Goal: Information Seeking & Learning: Check status

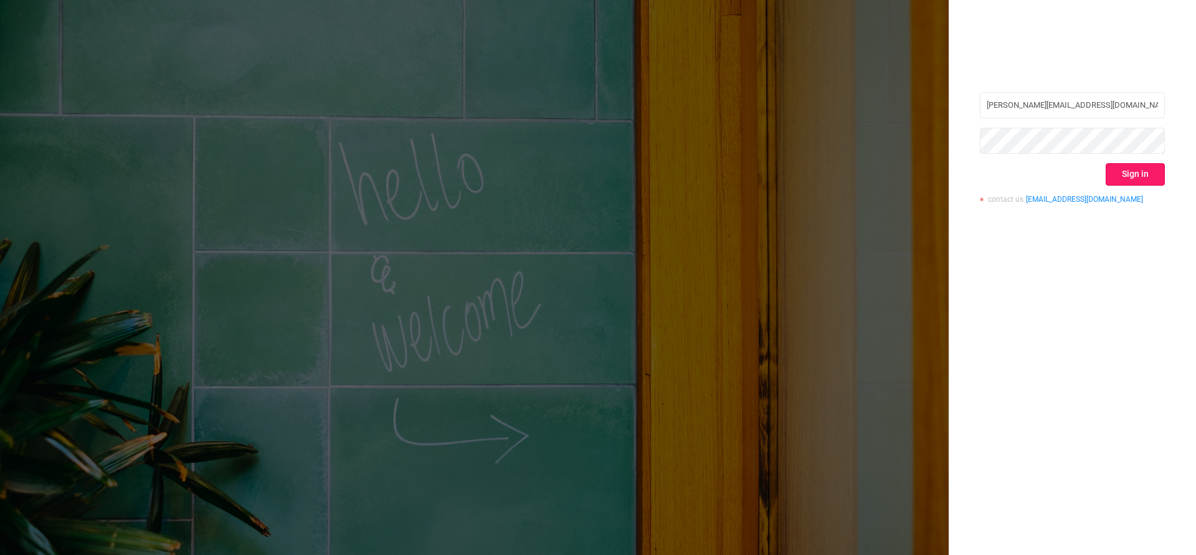
click at [1149, 171] on button "Sign in" at bounding box center [1135, 174] width 59 height 22
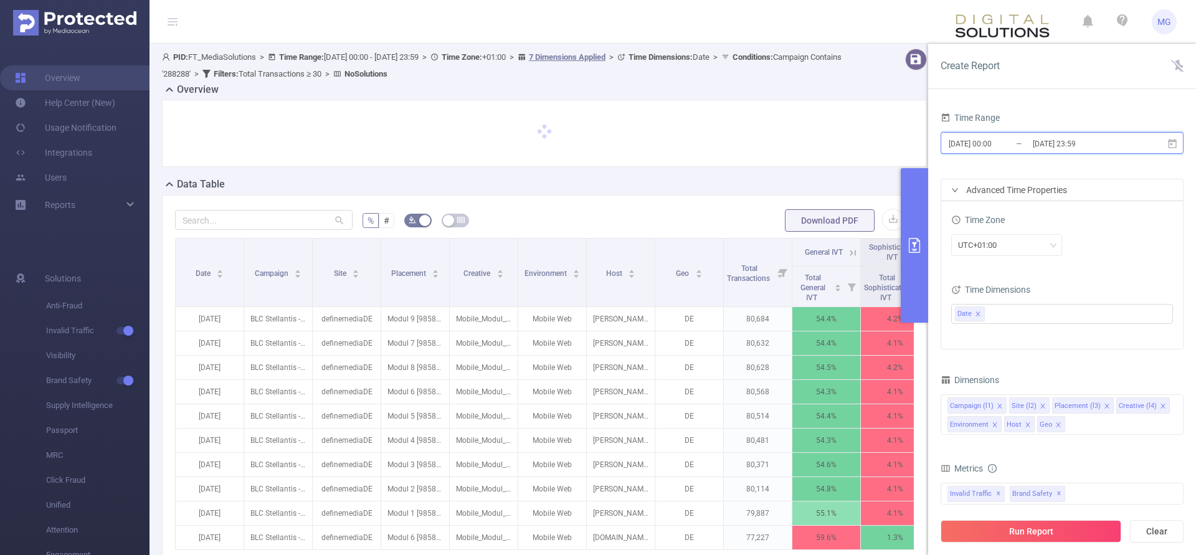
click at [1168, 143] on icon at bounding box center [1172, 142] width 9 height 9
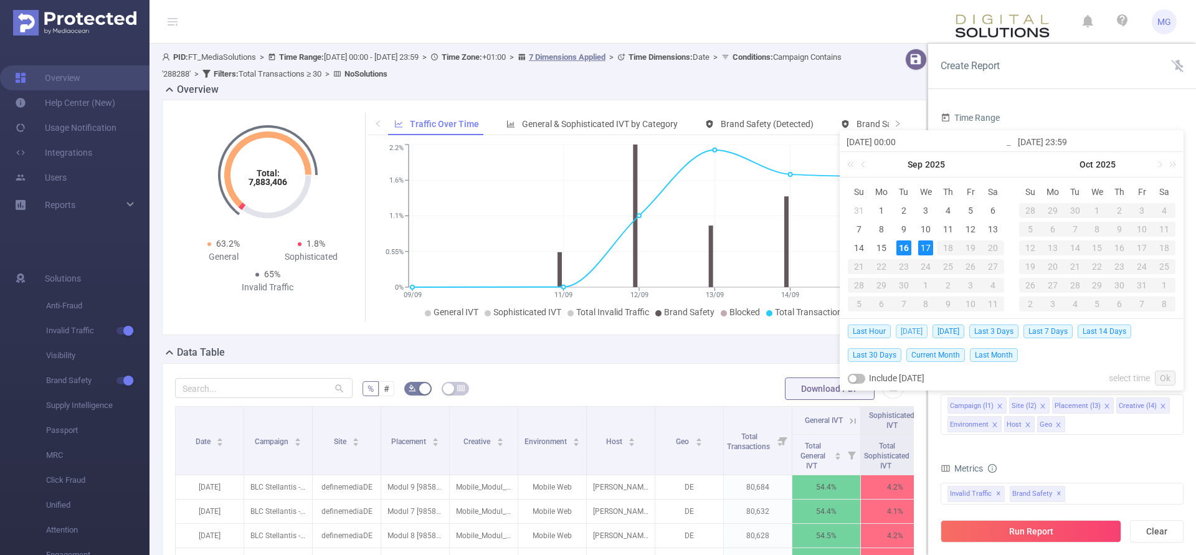
click at [902, 329] on span "[DATE]" at bounding box center [912, 332] width 32 height 14
type input "[DATE] 00:00"
type input "[DATE] 23:59"
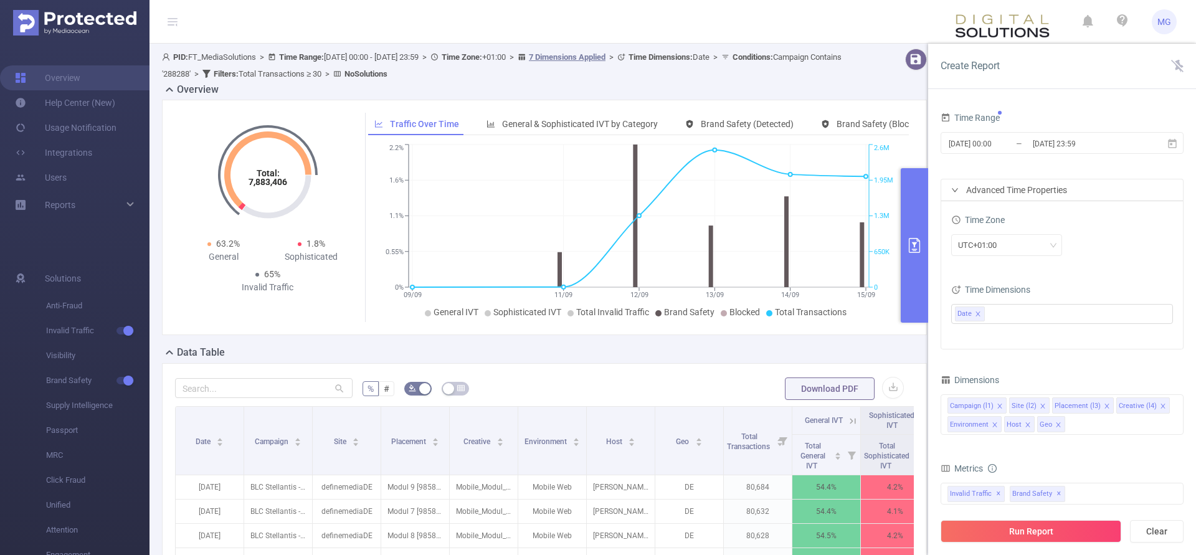
click at [1185, 219] on div "Time Range [DATE] 00:00 _ [DATE] 23:59 Advanced Time Properties Time Zone UTC+0…" at bounding box center [1062, 337] width 268 height 480
click at [1054, 527] on button "Run Report" at bounding box center [1031, 531] width 181 height 22
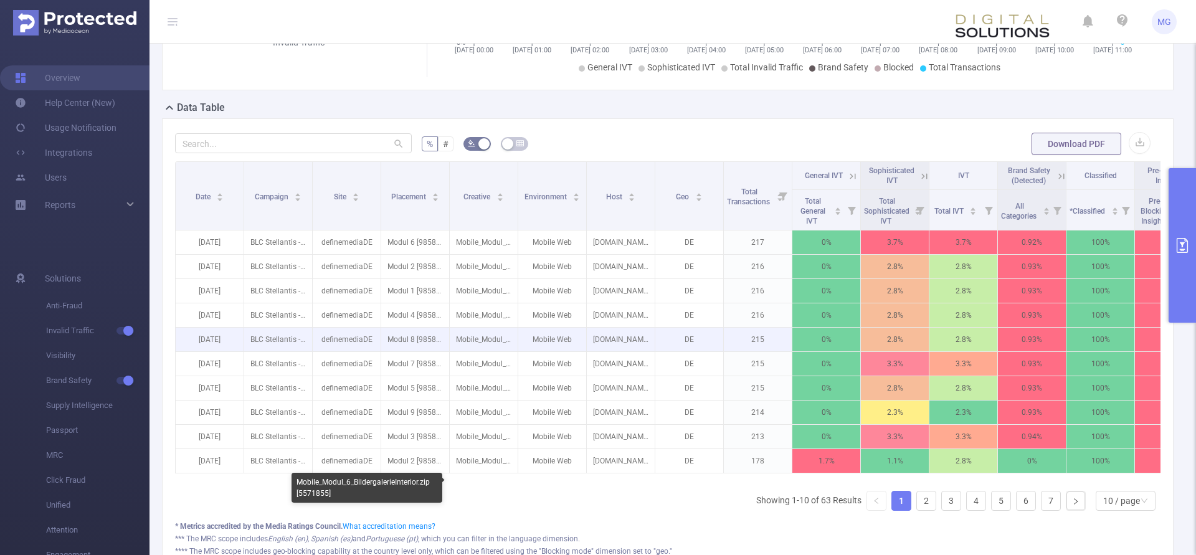
scroll to position [254, 0]
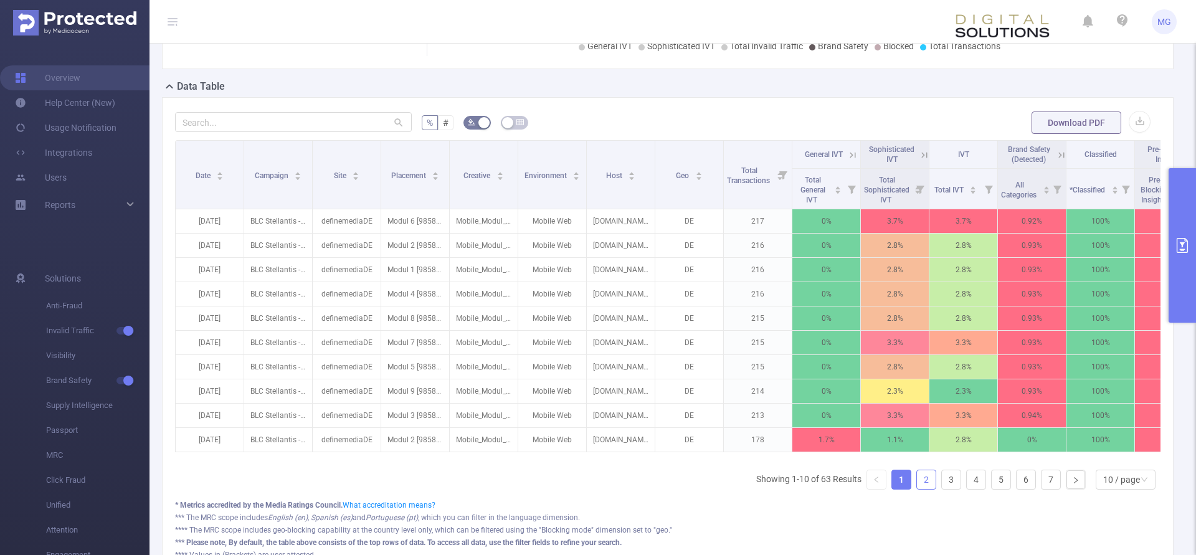
click at [924, 489] on link "2" at bounding box center [926, 479] width 19 height 19
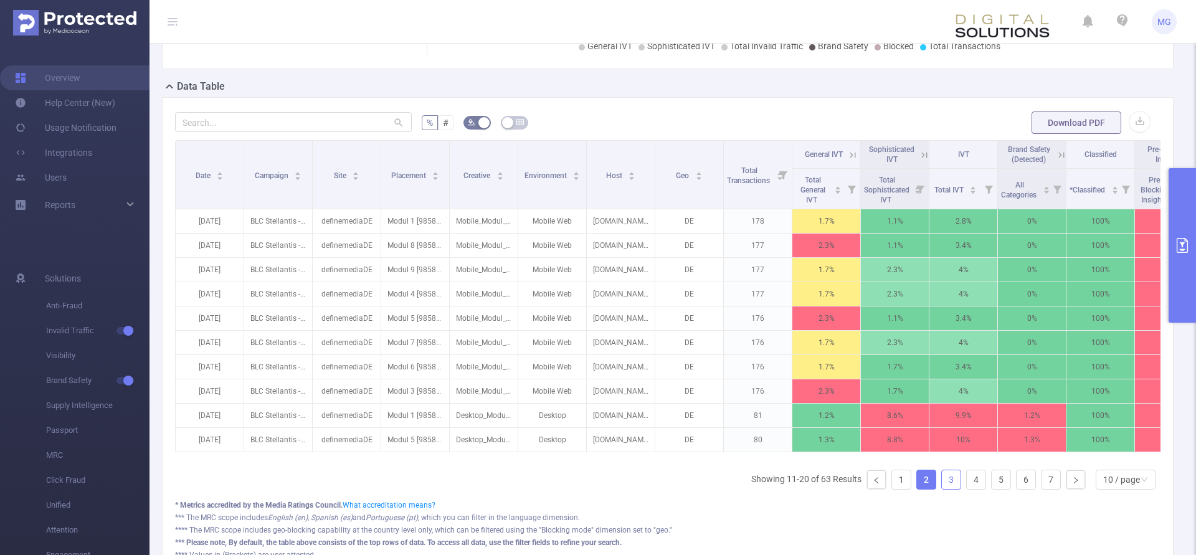
click at [950, 489] on link "3" at bounding box center [951, 479] width 19 height 19
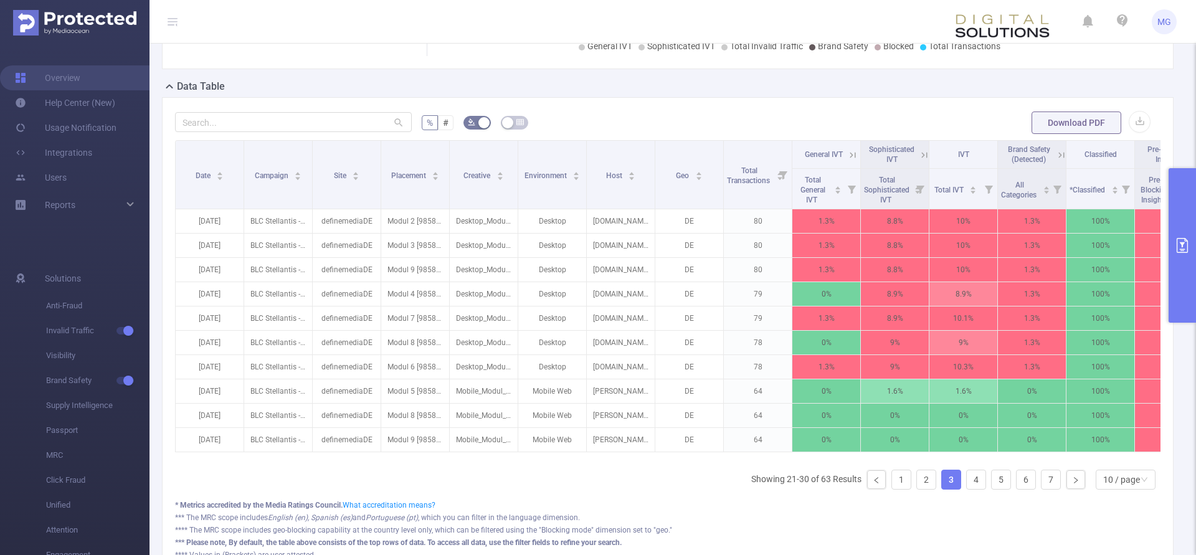
click at [988, 490] on ul "Showing 21-30 of 63 Results 1 2 3 4 5 6 7 10 / page" at bounding box center [955, 480] width 409 height 20
click at [965, 490] on ul "Showing 21-30 of 63 Results 1 2 3 4 5 6 7 10 / page" at bounding box center [955, 480] width 409 height 20
click at [978, 489] on link "4" at bounding box center [976, 479] width 19 height 19
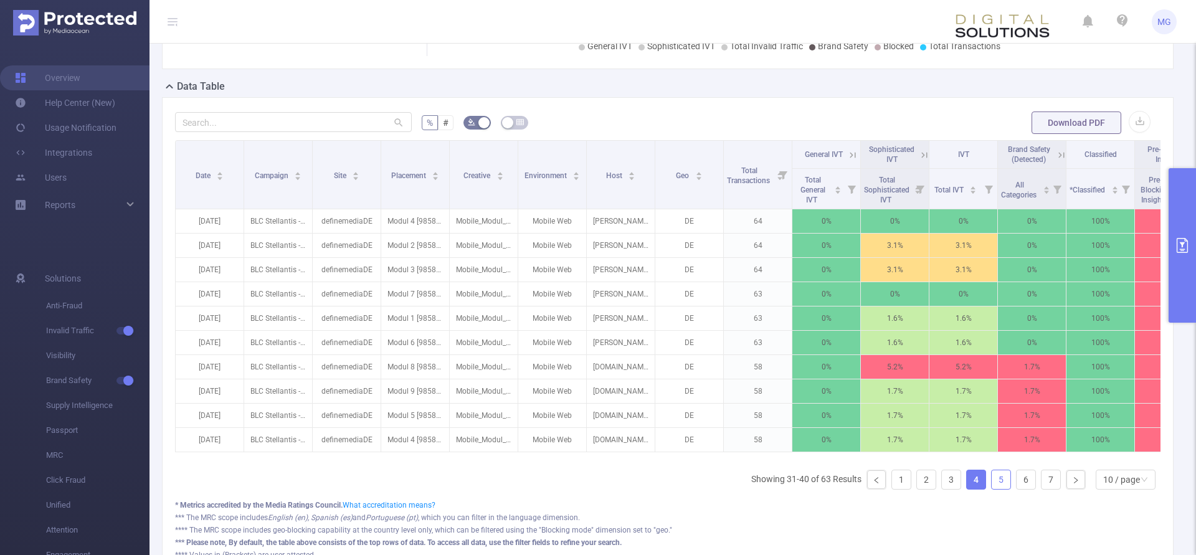
click at [1000, 489] on link "5" at bounding box center [1001, 479] width 19 height 19
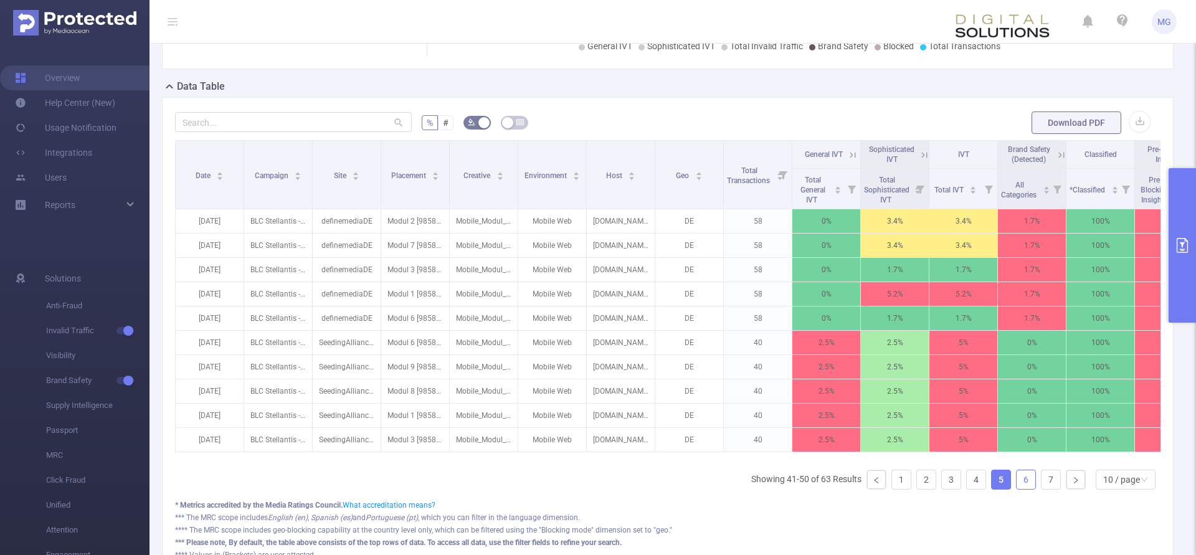
click at [1027, 489] on link "6" at bounding box center [1025, 479] width 19 height 19
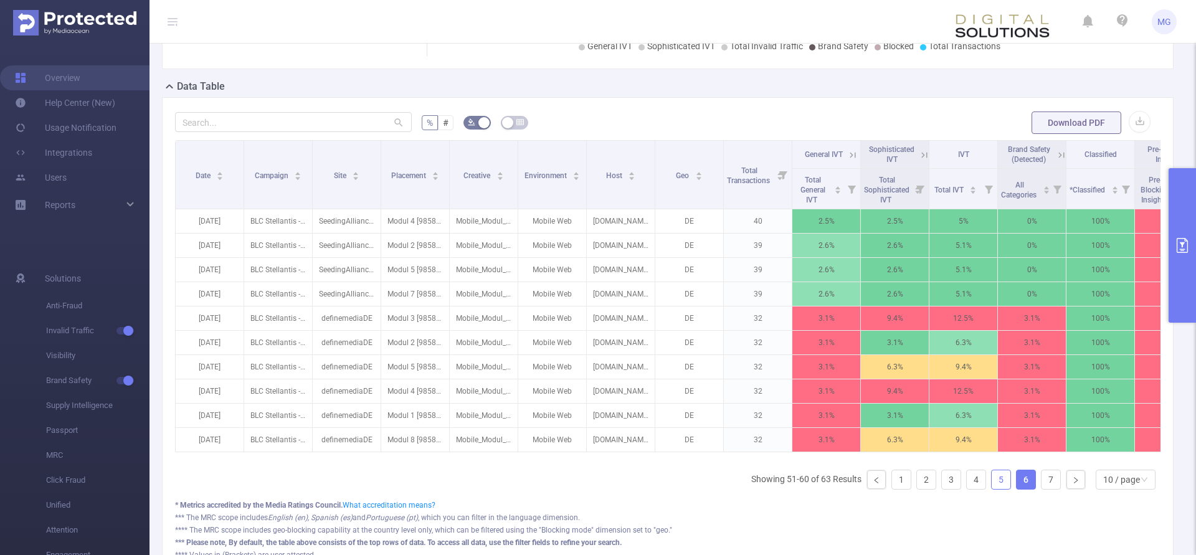
click at [995, 489] on link "5" at bounding box center [1001, 479] width 19 height 19
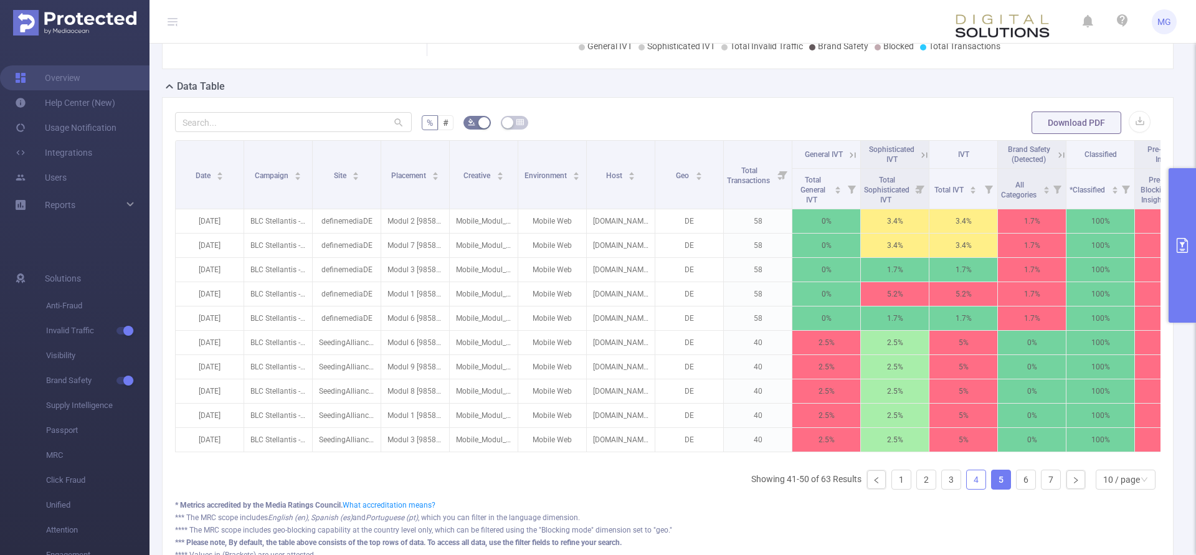
click at [977, 489] on link "4" at bounding box center [976, 479] width 19 height 19
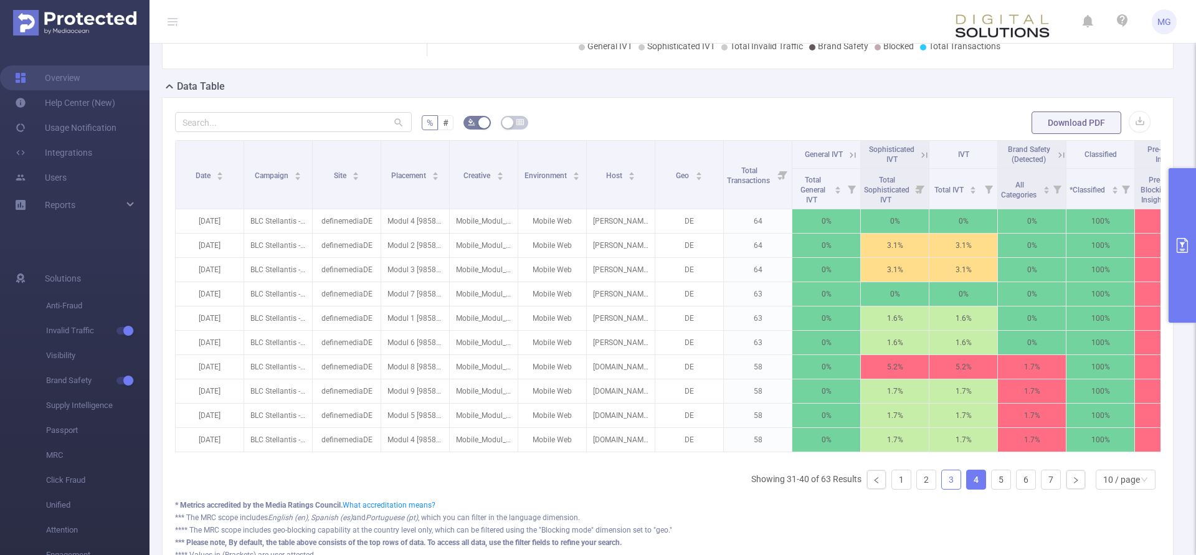
click at [951, 489] on link "3" at bounding box center [951, 479] width 19 height 19
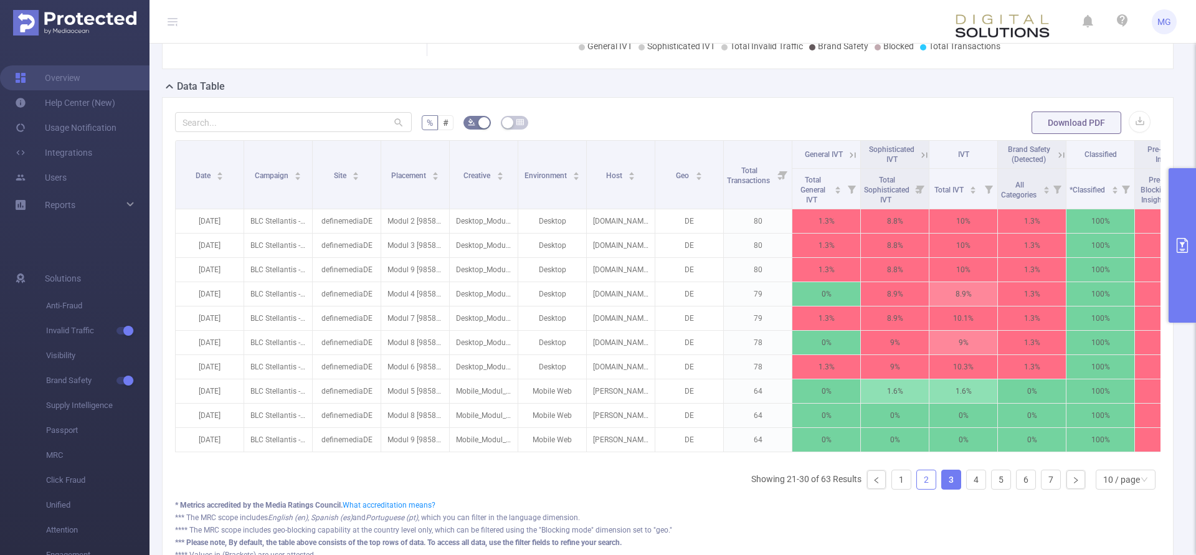
click at [935, 489] on link "2" at bounding box center [926, 479] width 19 height 19
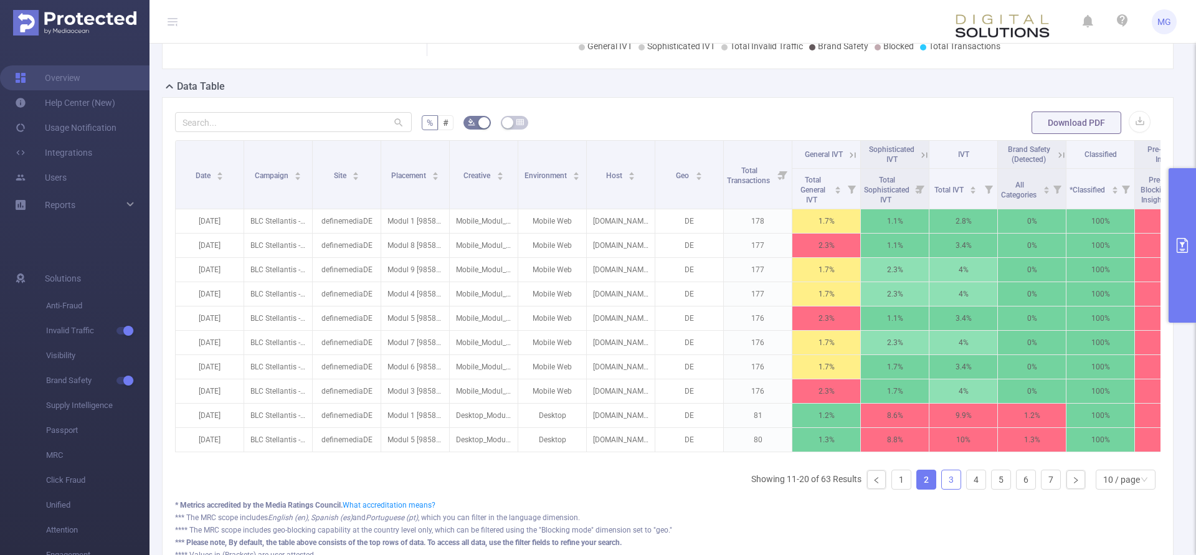
click at [951, 489] on link "3" at bounding box center [951, 479] width 19 height 19
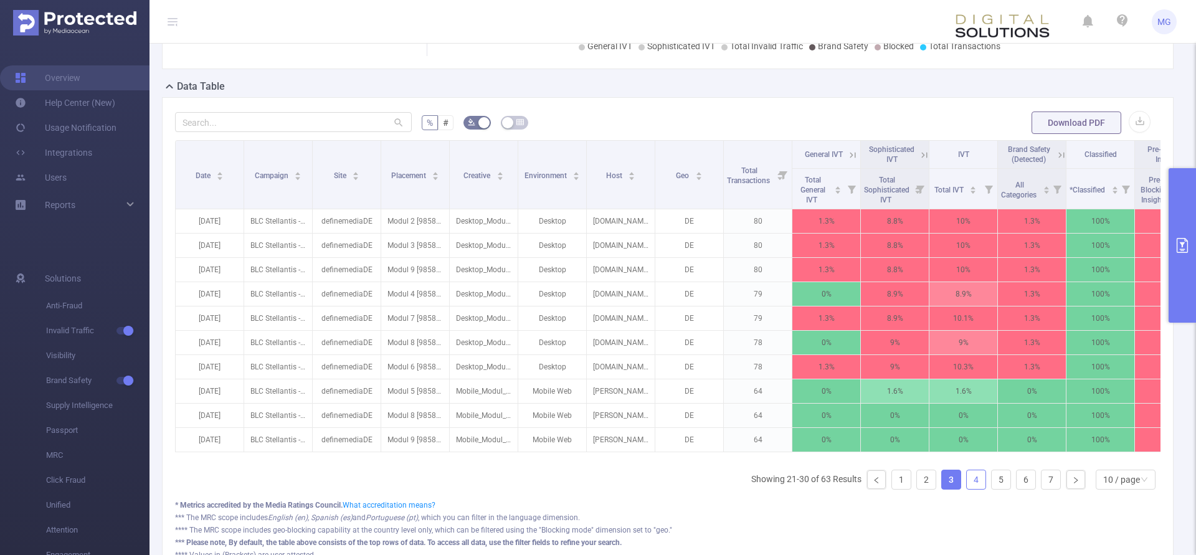
click at [982, 489] on link "4" at bounding box center [976, 479] width 19 height 19
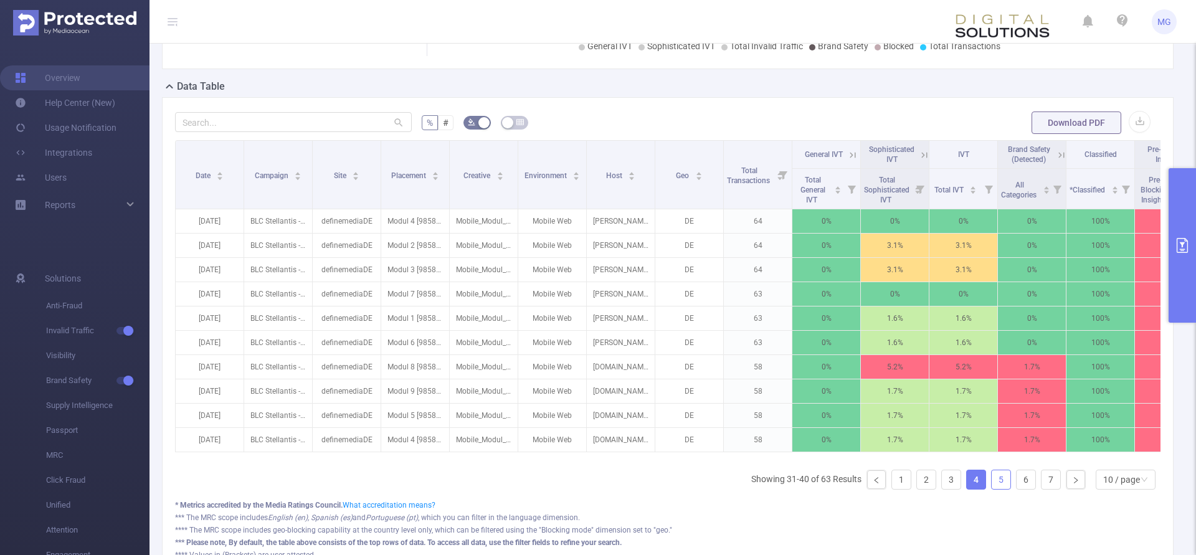
click at [1004, 489] on link "5" at bounding box center [1001, 479] width 19 height 19
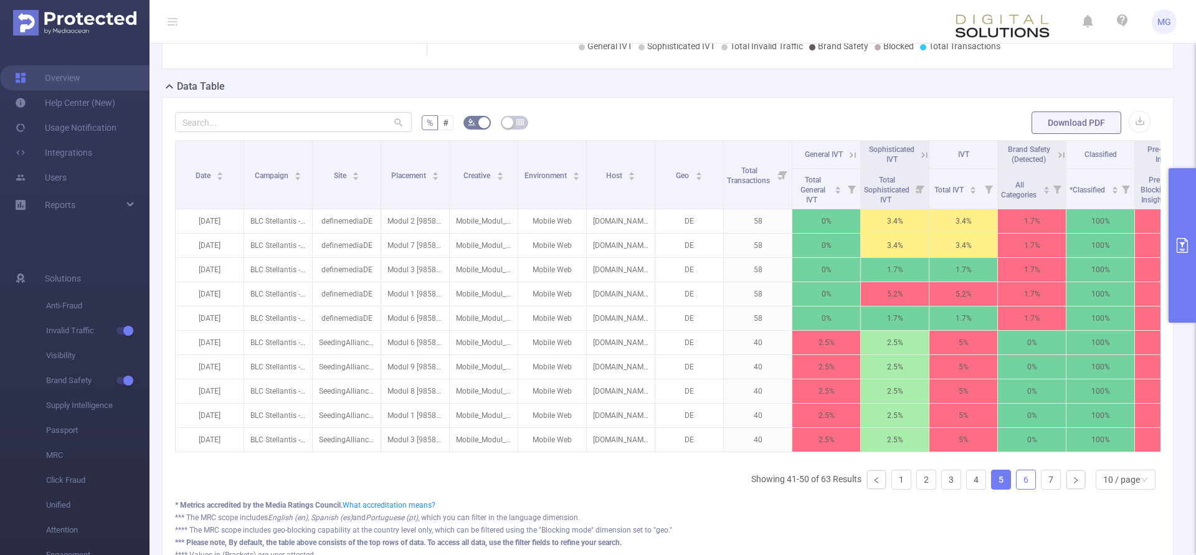
click at [1022, 489] on link "6" at bounding box center [1025, 479] width 19 height 19
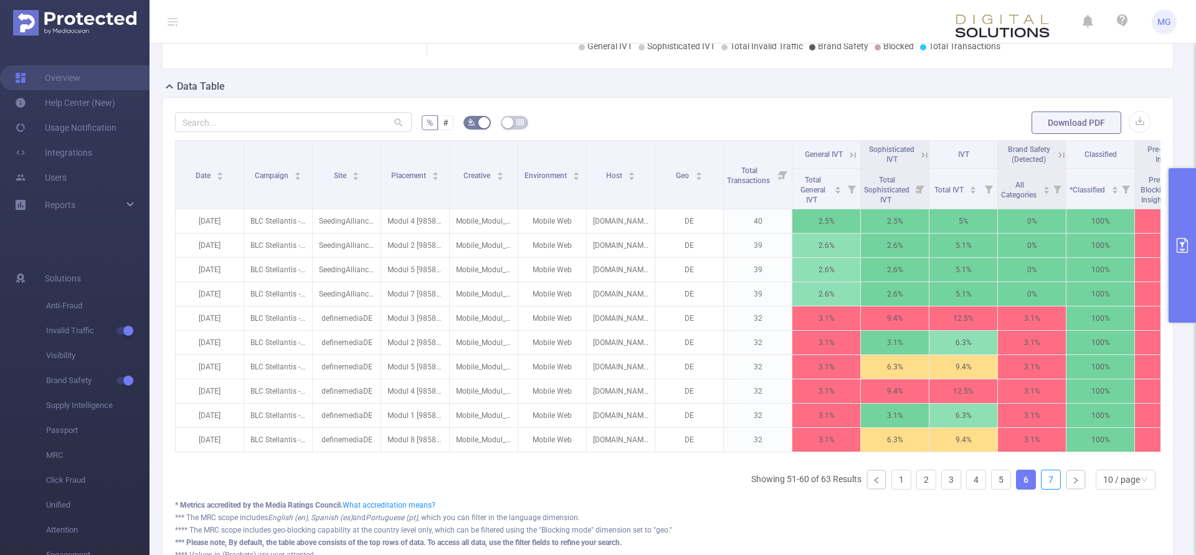
click at [1045, 489] on link "7" at bounding box center [1050, 479] width 19 height 19
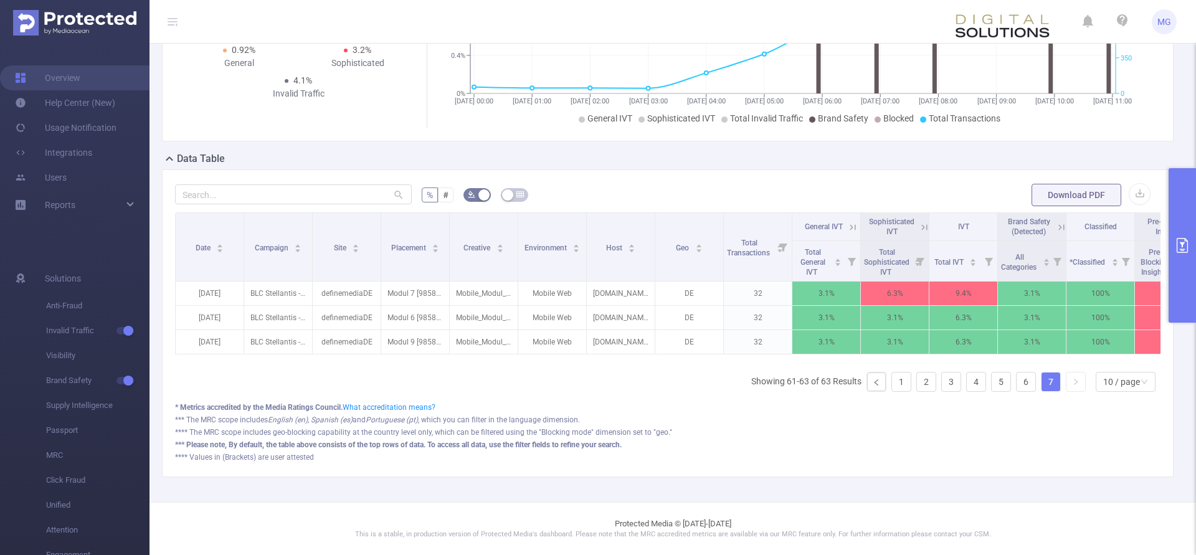
scroll to position [194, 0]
click at [1000, 382] on link "5" at bounding box center [1001, 381] width 19 height 19
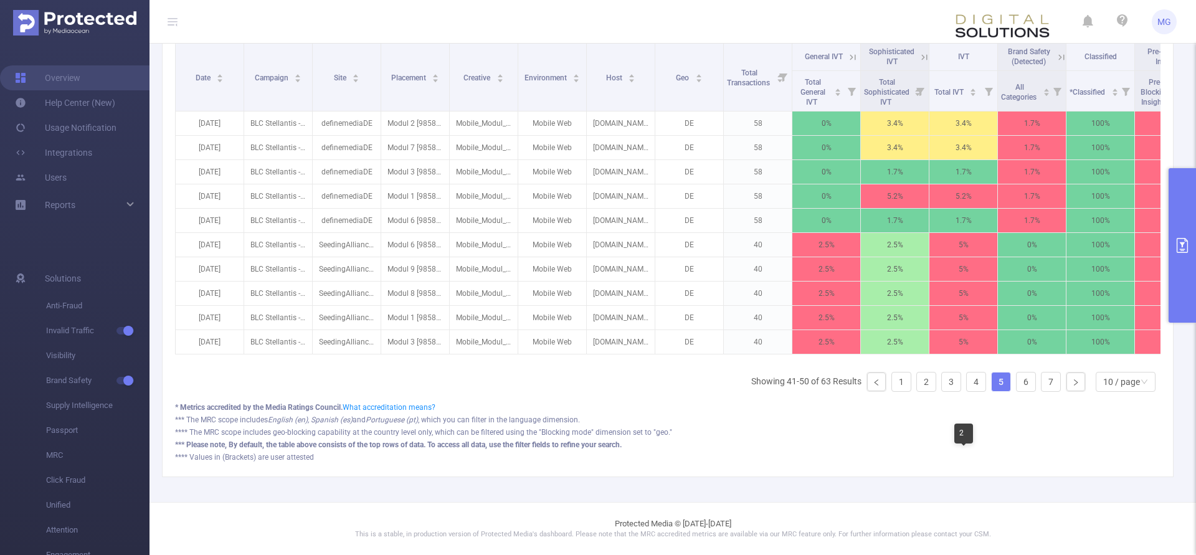
scroll to position [364, 0]
click at [903, 374] on link "1" at bounding box center [901, 381] width 19 height 19
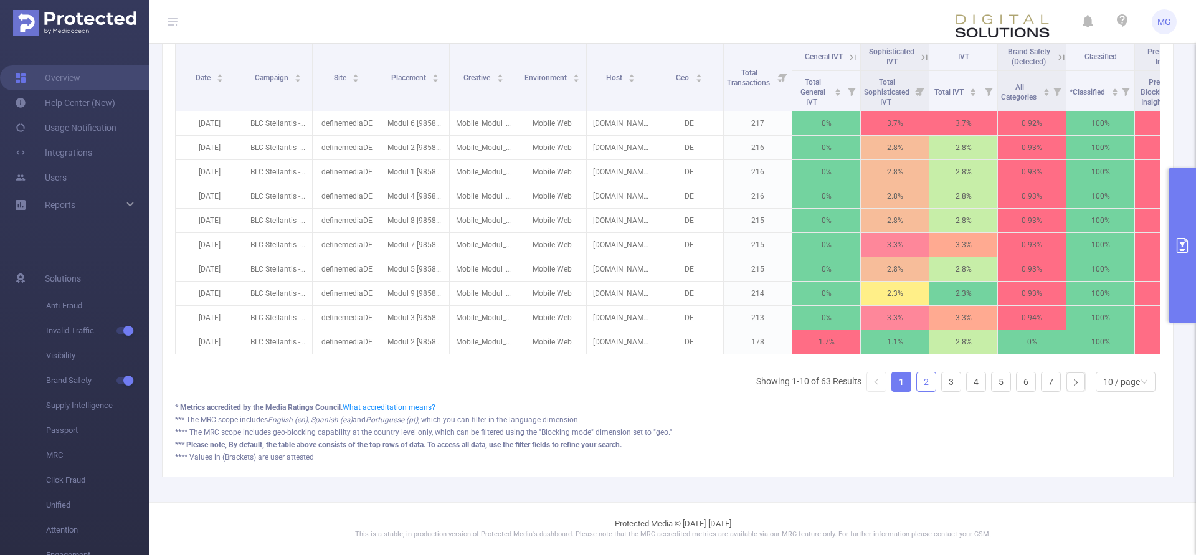
click at [926, 384] on link "2" at bounding box center [926, 381] width 19 height 19
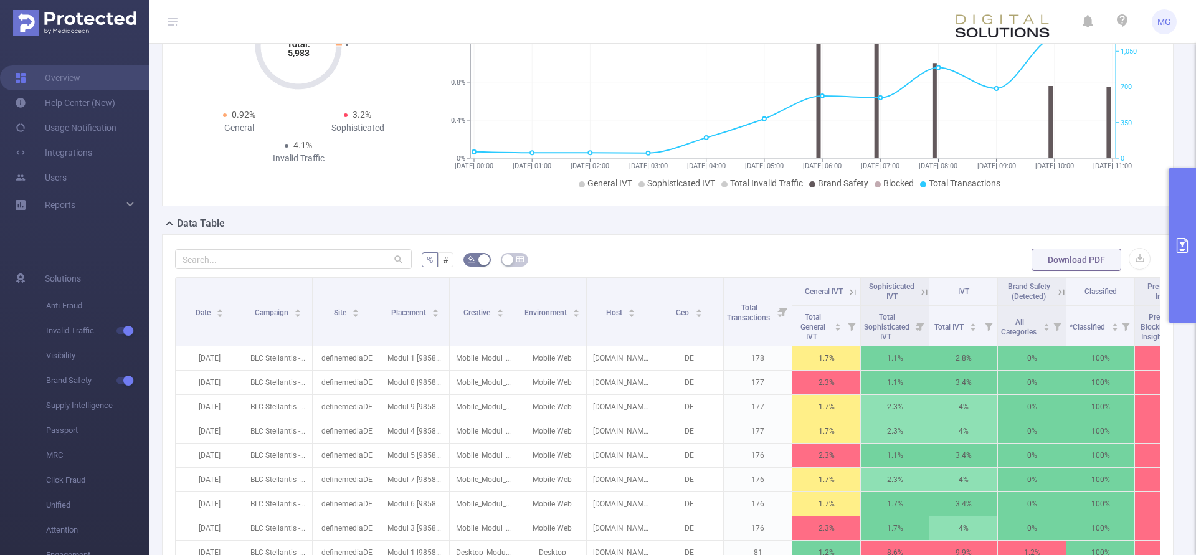
scroll to position [0, 0]
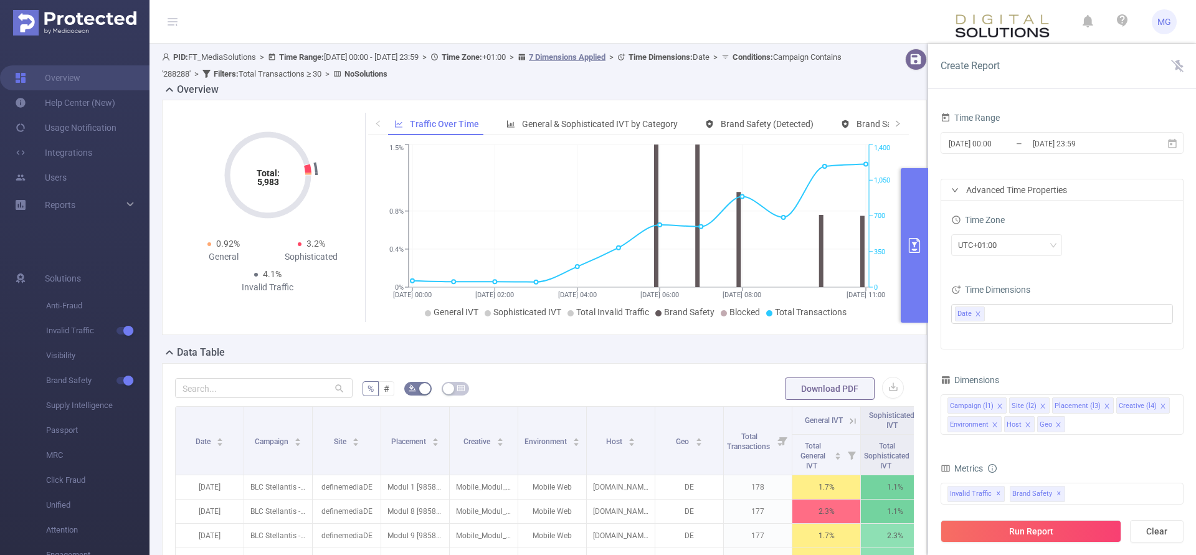
click at [1187, 219] on div "Time Range [DATE] 00:00 _ [DATE] 23:59 Advanced Time Properties Time Zone UTC+0…" at bounding box center [1062, 337] width 268 height 480
click at [1110, 422] on div "Campaign (l1) Site (l2) Placement (l3) Creative (l4) Environment Host Geo" at bounding box center [1062, 414] width 243 height 40
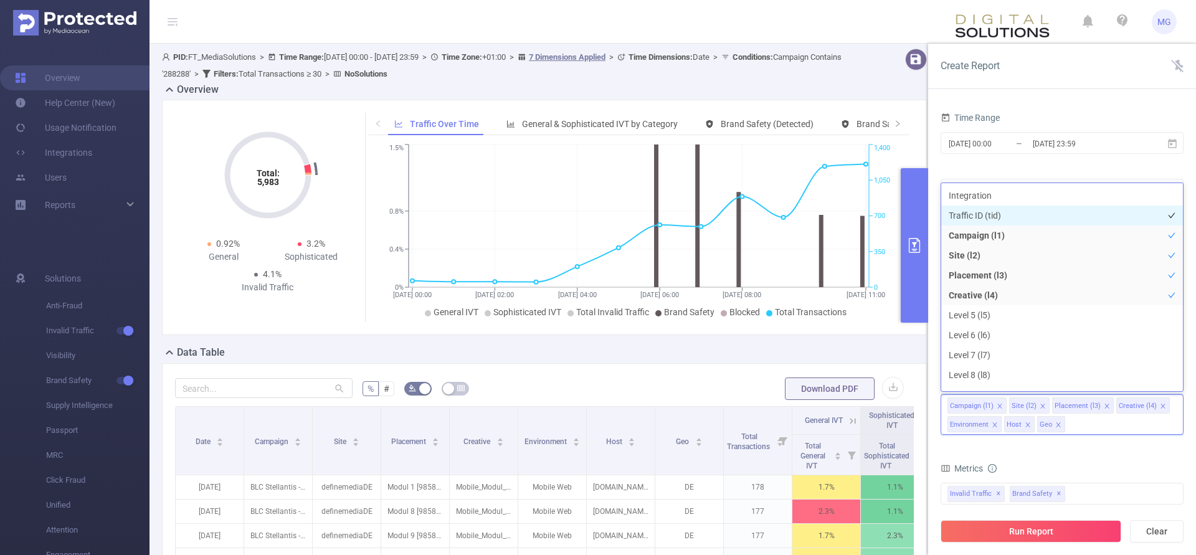
click at [993, 219] on li "Traffic ID (tid)" at bounding box center [1062, 216] width 242 height 20
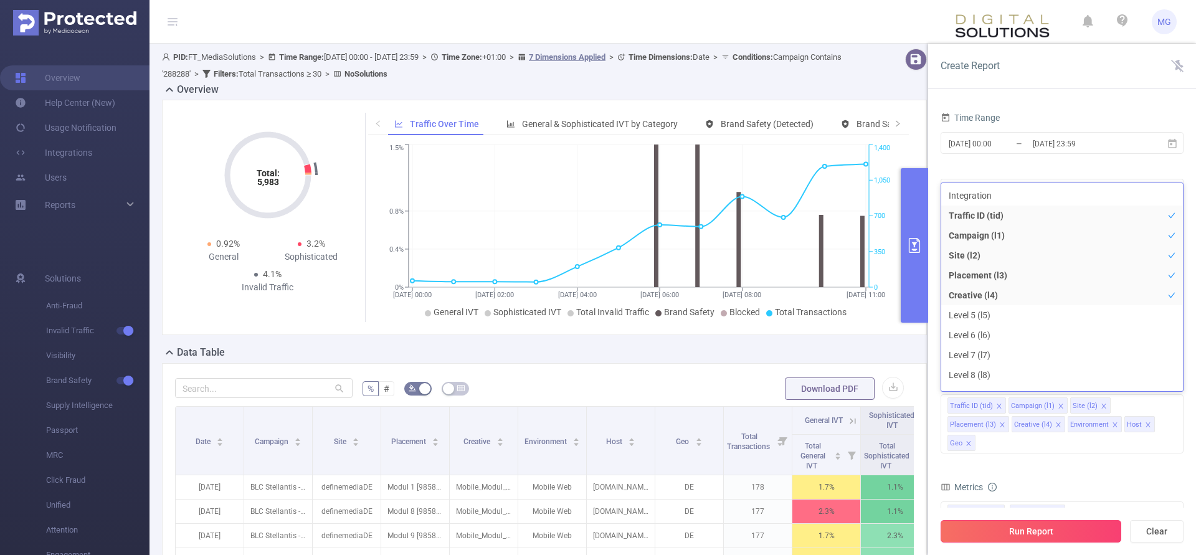
click at [1042, 538] on button "Run Report" at bounding box center [1031, 531] width 181 height 22
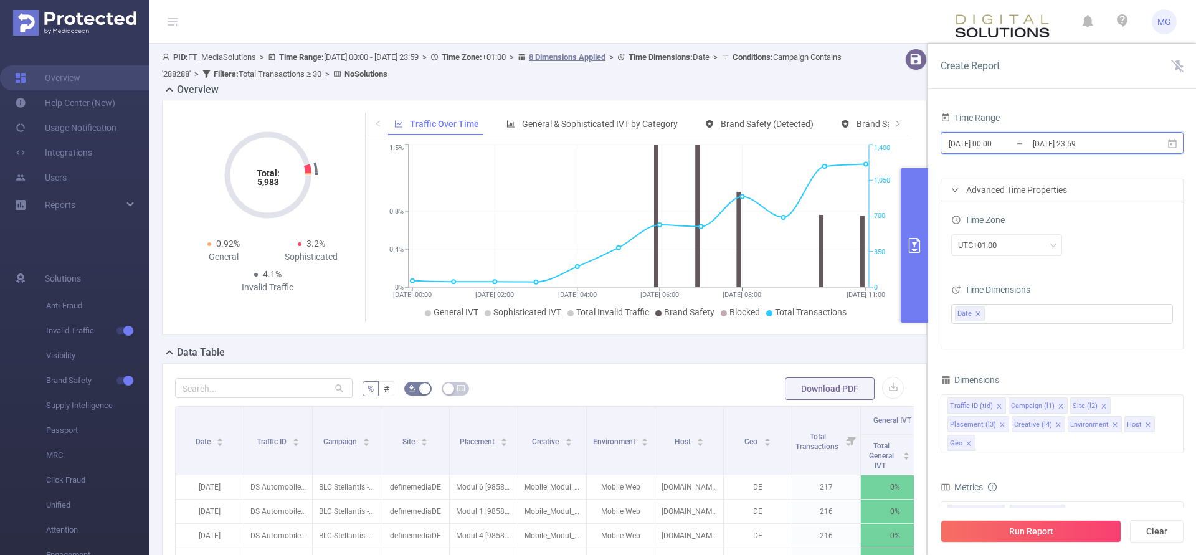
click at [1171, 146] on icon at bounding box center [1172, 143] width 11 height 11
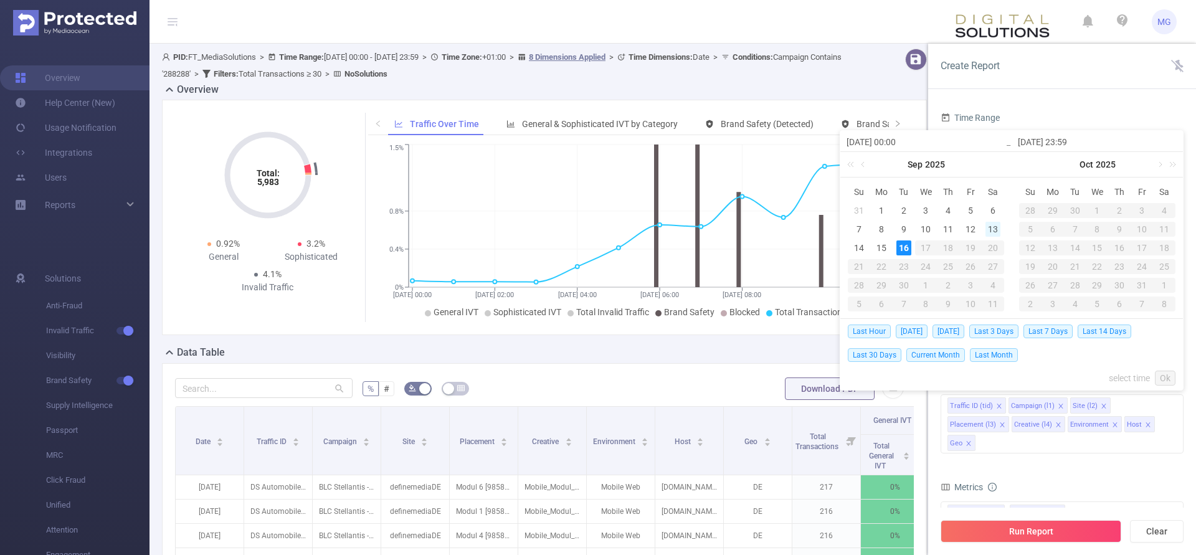
click at [1000, 227] on div "13" at bounding box center [992, 229] width 15 height 15
click at [995, 230] on div "13" at bounding box center [992, 229] width 15 height 15
type input "[DATE] 00:00"
type input "[DATE] 23:59"
type input "[DATE] 00:00"
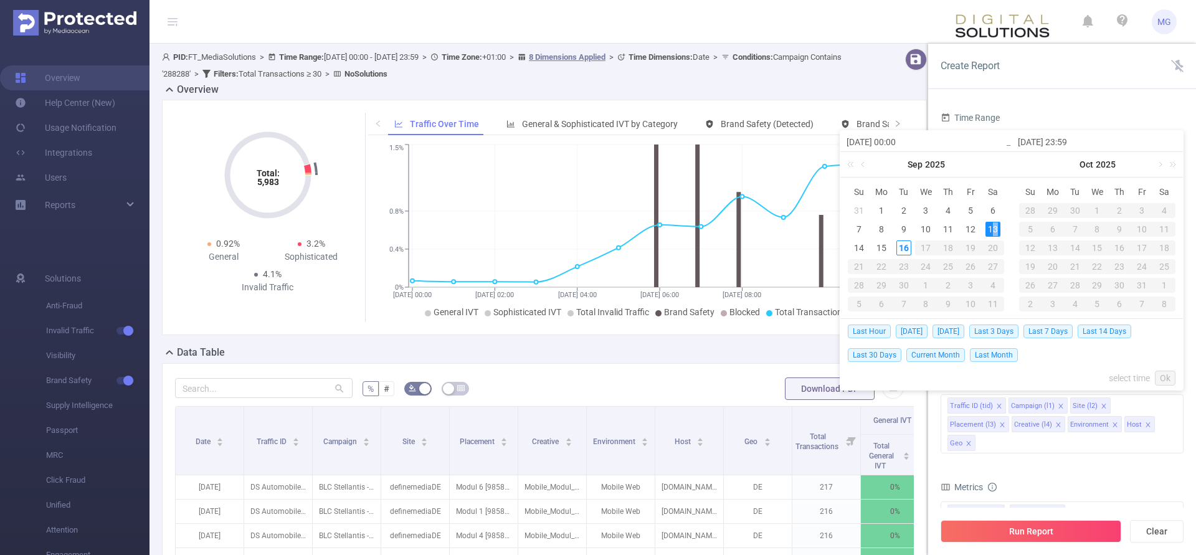
type input "[DATE] 23:59"
click at [1173, 374] on link "Ok" at bounding box center [1165, 378] width 21 height 15
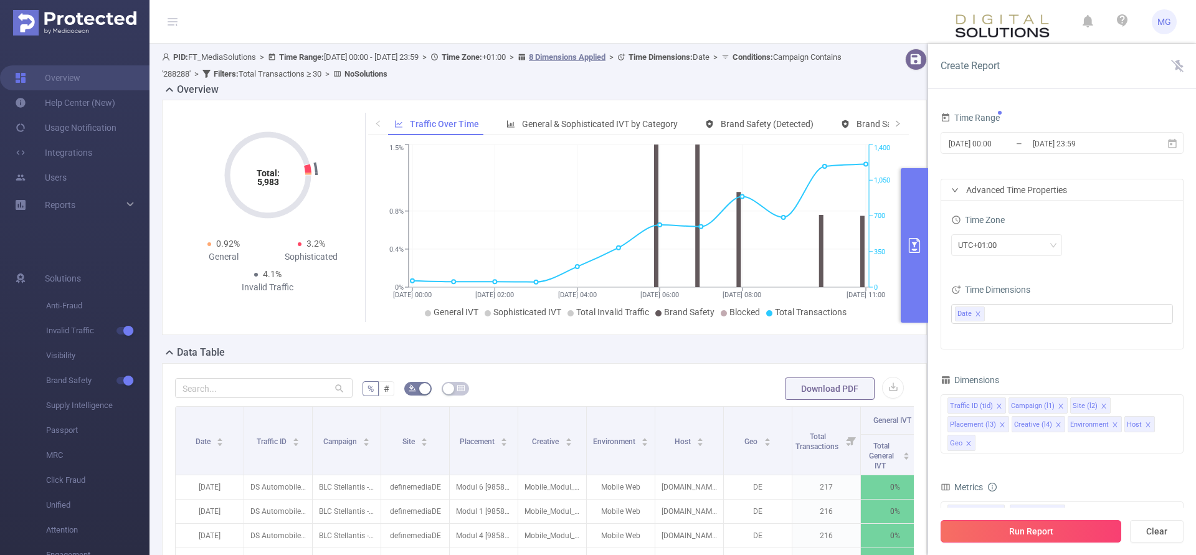
click at [1015, 526] on button "Run Report" at bounding box center [1031, 531] width 181 height 22
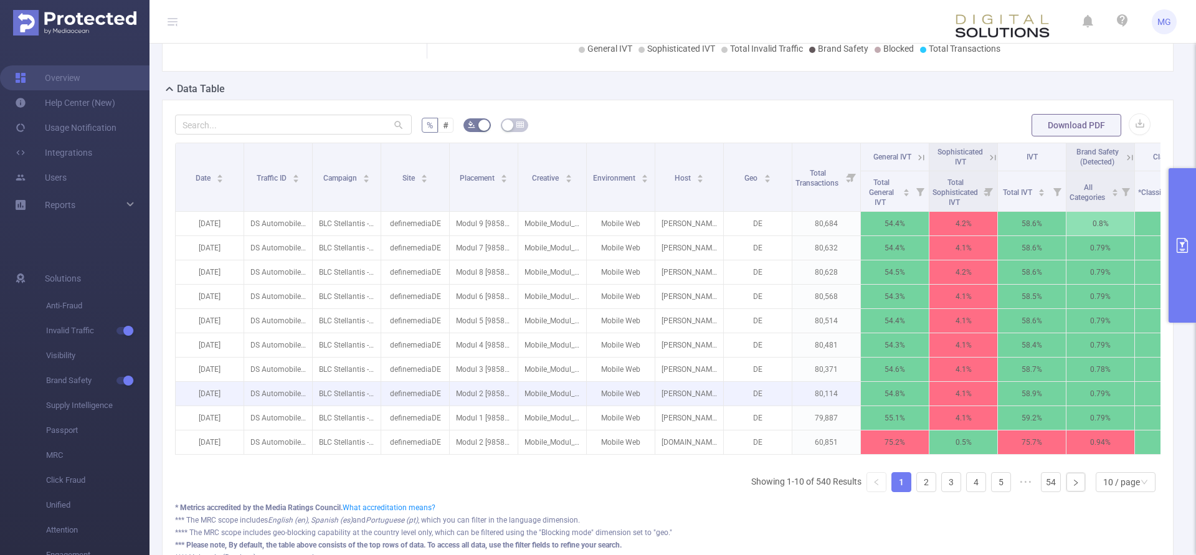
scroll to position [318, 0]
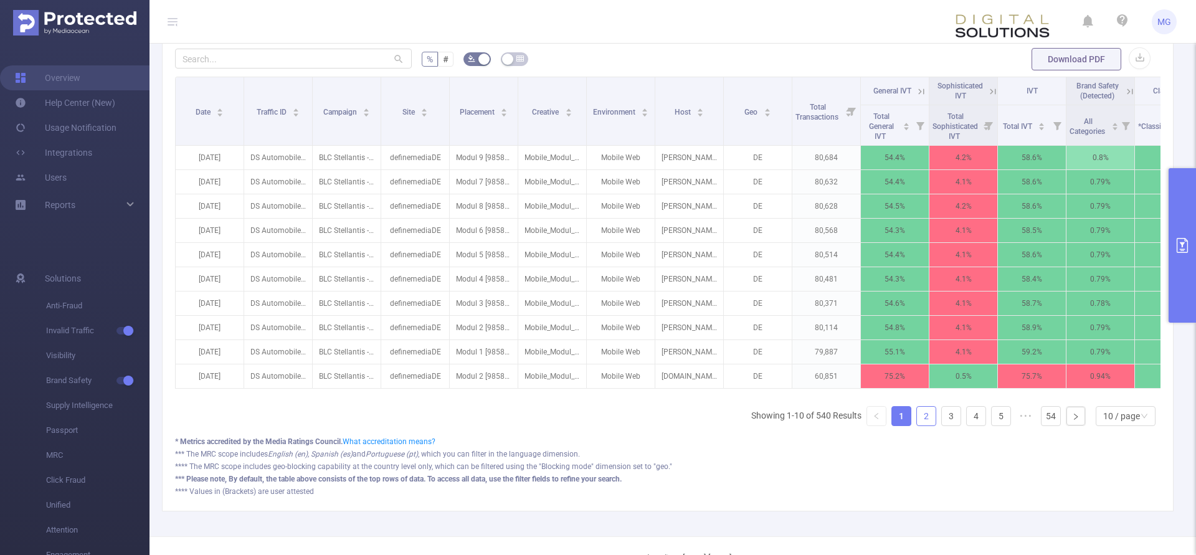
click at [925, 425] on link "2" at bounding box center [926, 416] width 19 height 19
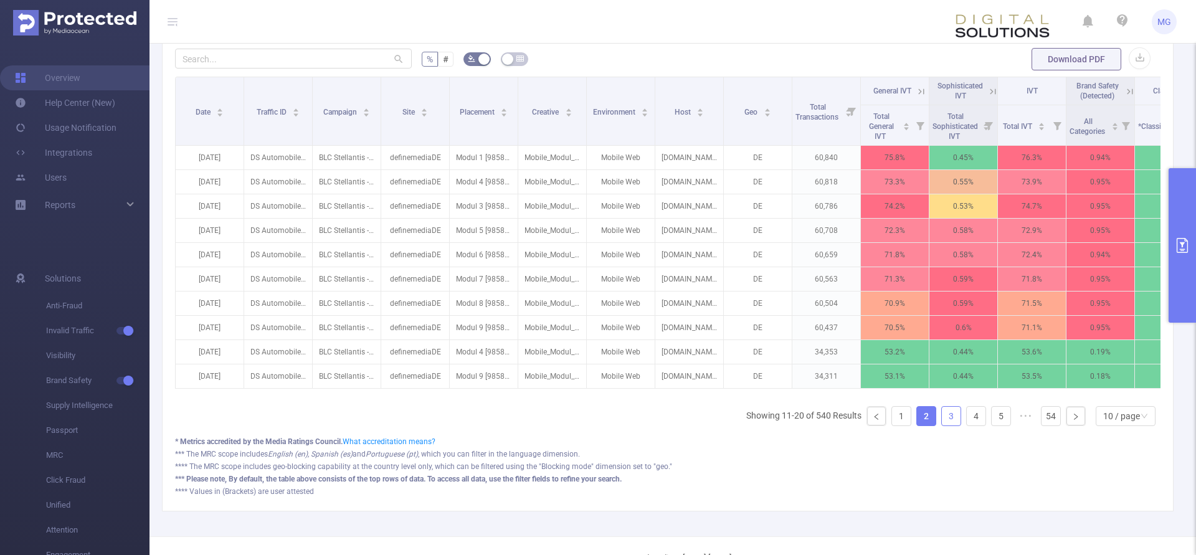
click at [956, 425] on link "3" at bounding box center [951, 416] width 19 height 19
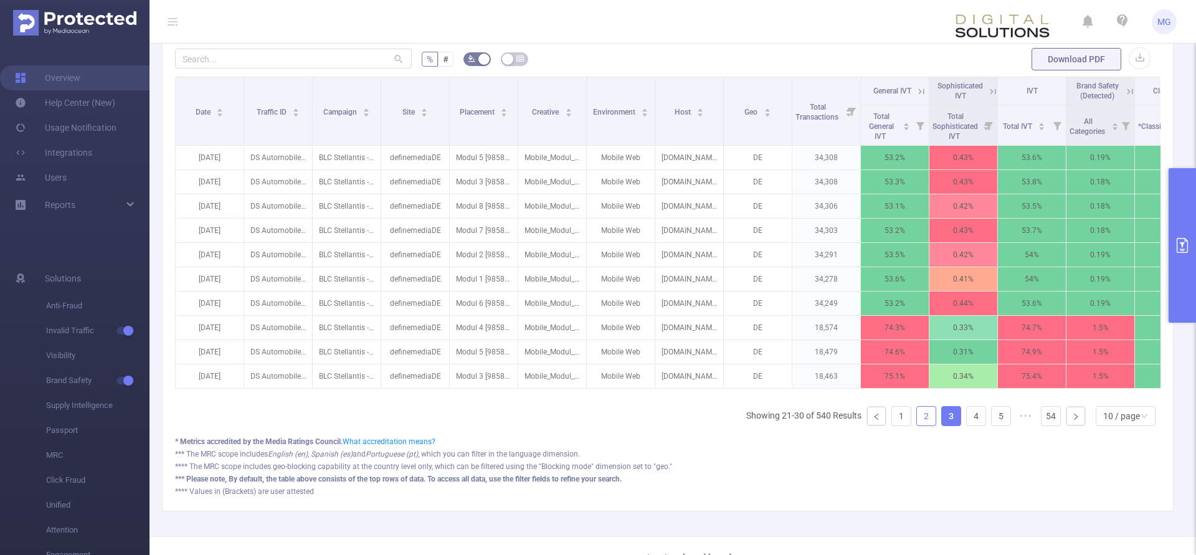
click at [922, 425] on link "2" at bounding box center [926, 416] width 19 height 19
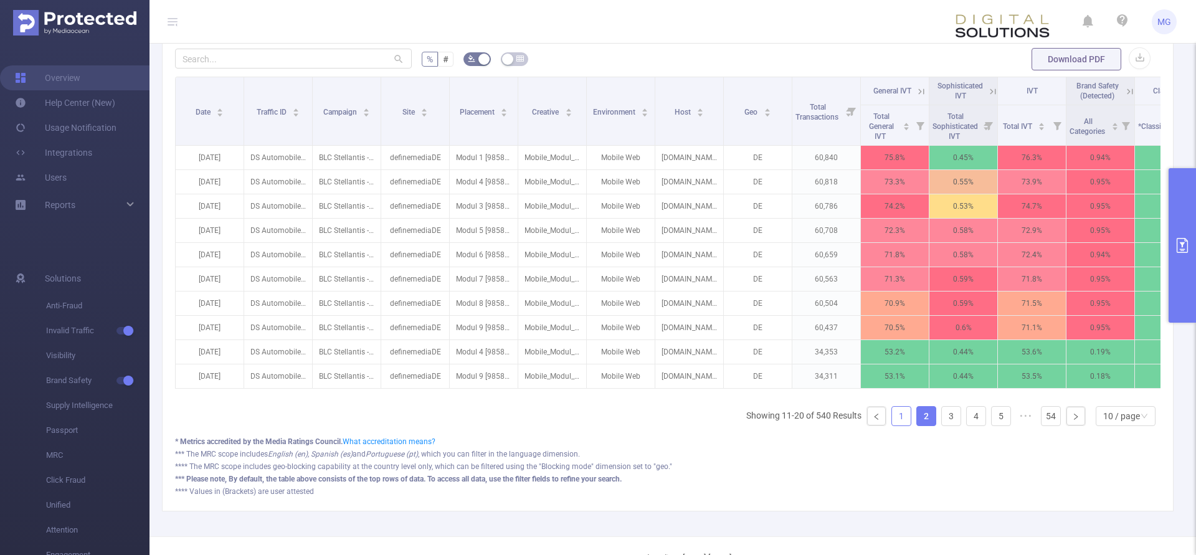
click at [893, 425] on link "1" at bounding box center [901, 416] width 19 height 19
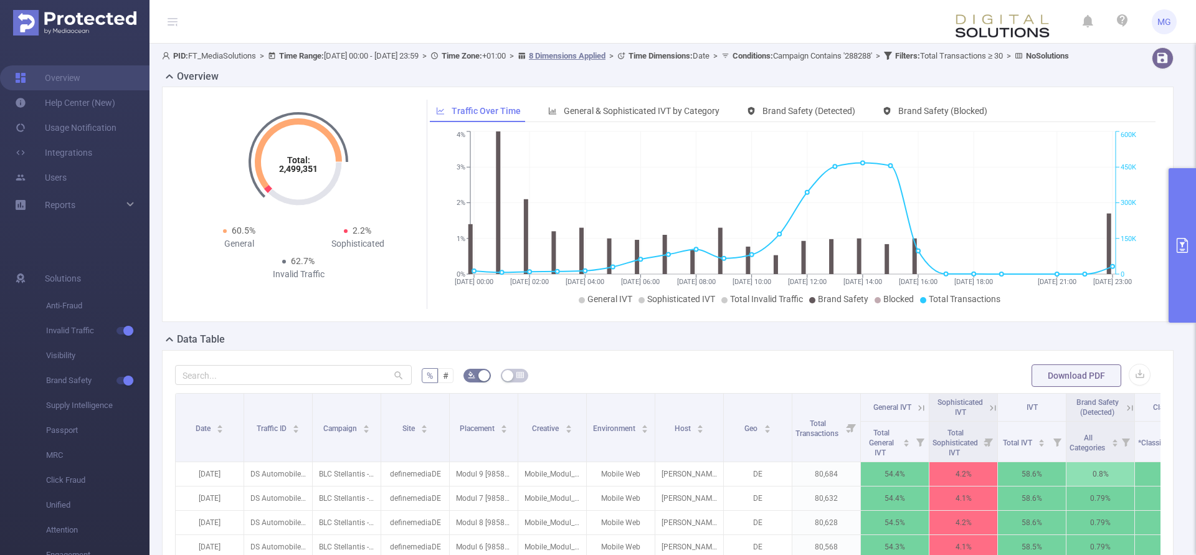
scroll to position [0, 0]
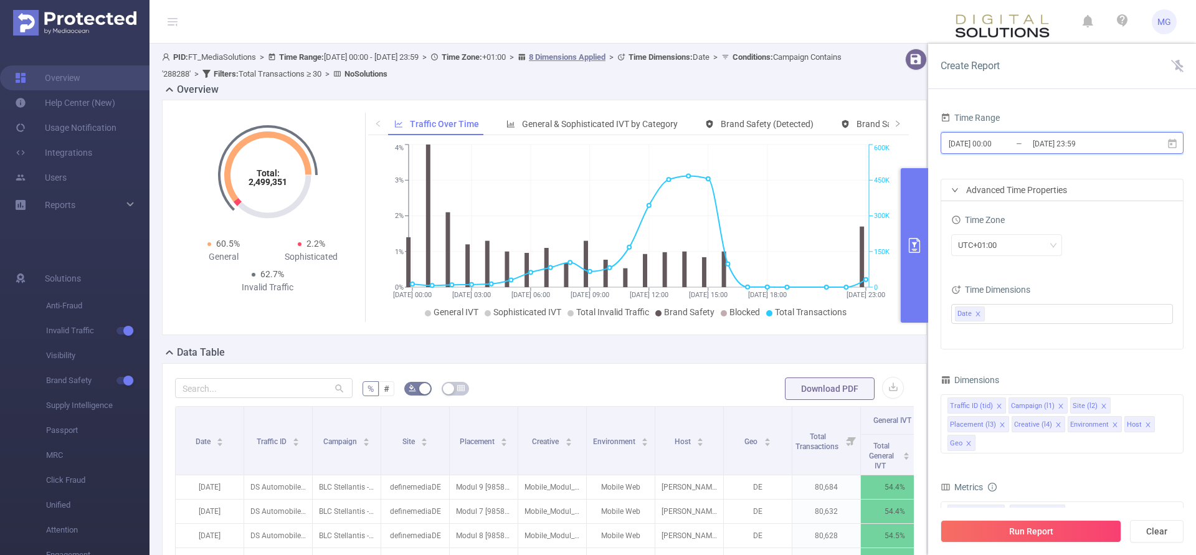
click at [1175, 140] on icon at bounding box center [1172, 142] width 9 height 9
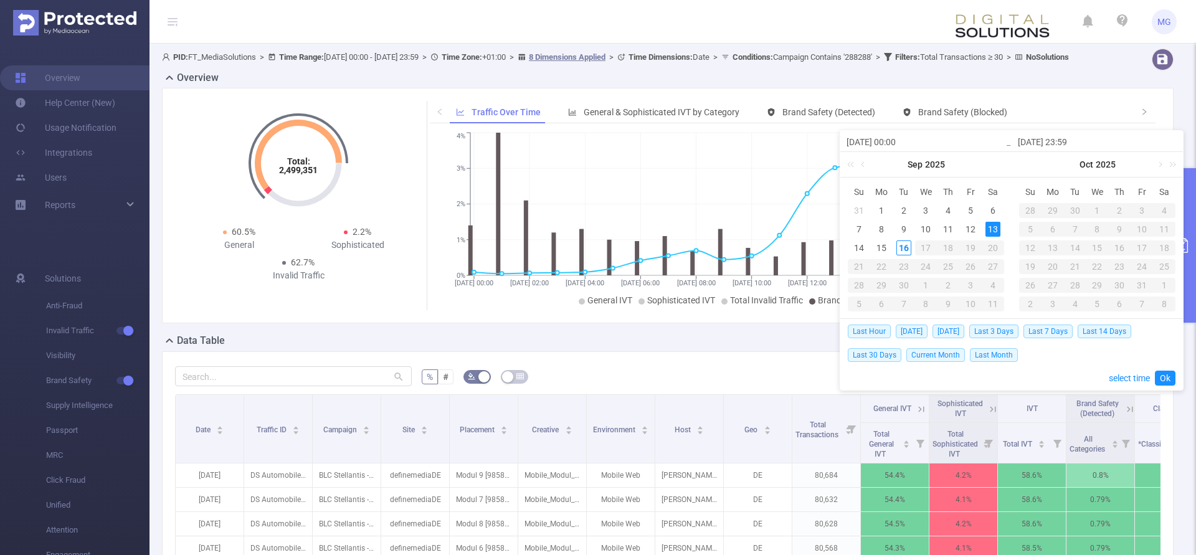
click at [779, 351] on div "Data Table" at bounding box center [672, 341] width 1021 height 17
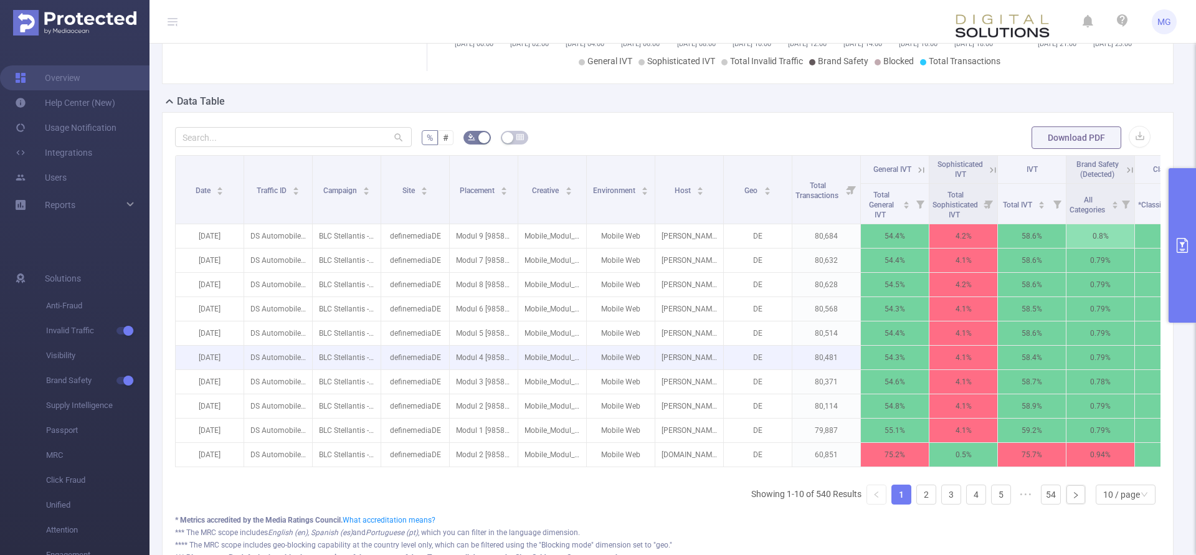
scroll to position [237, 0]
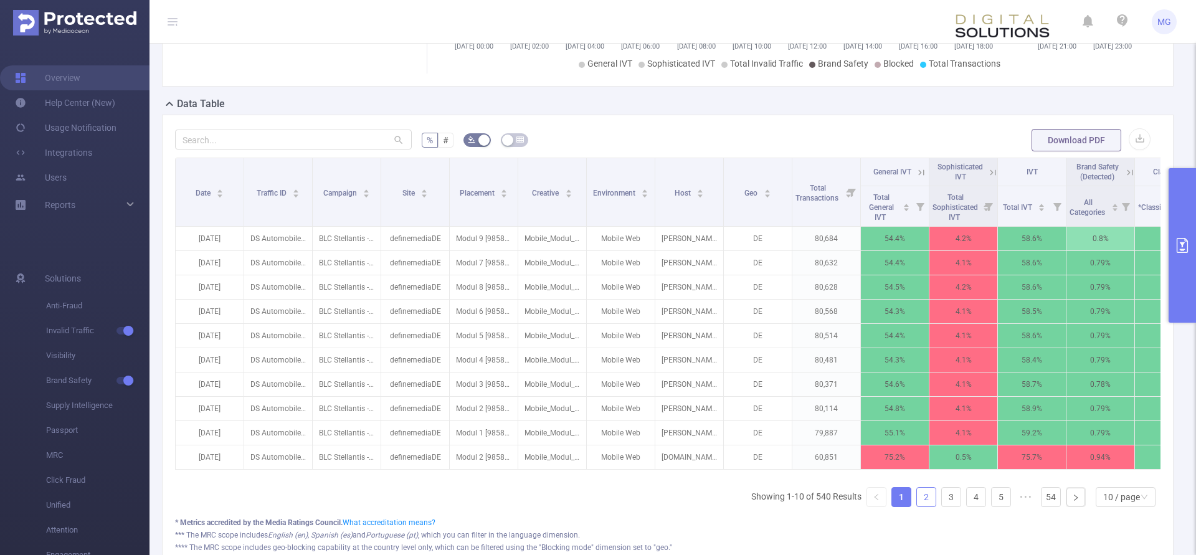
click at [924, 506] on link "2" at bounding box center [926, 497] width 19 height 19
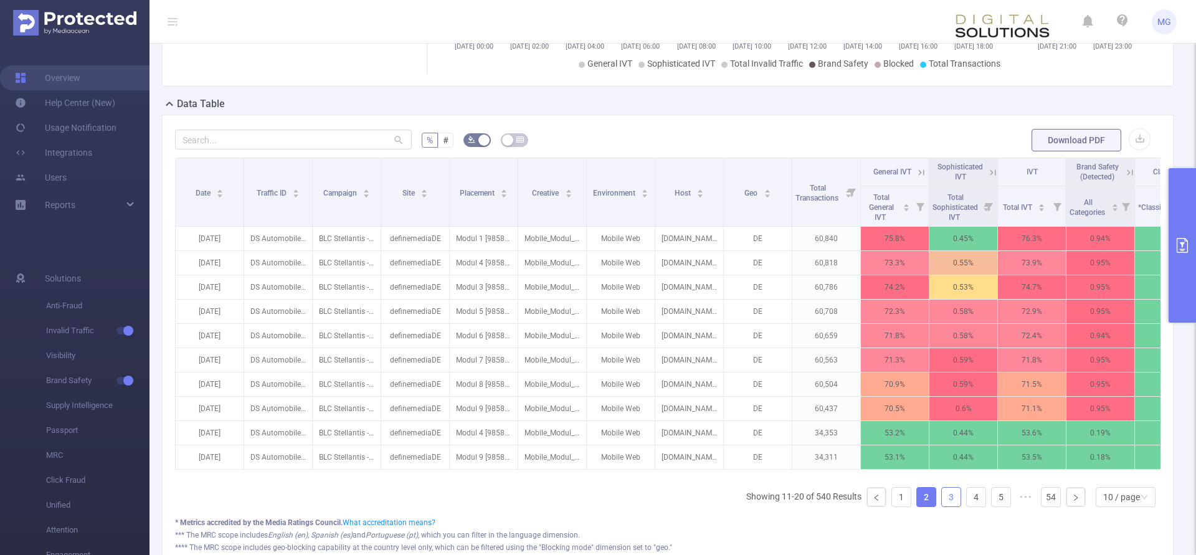
click at [952, 506] on link "3" at bounding box center [951, 497] width 19 height 19
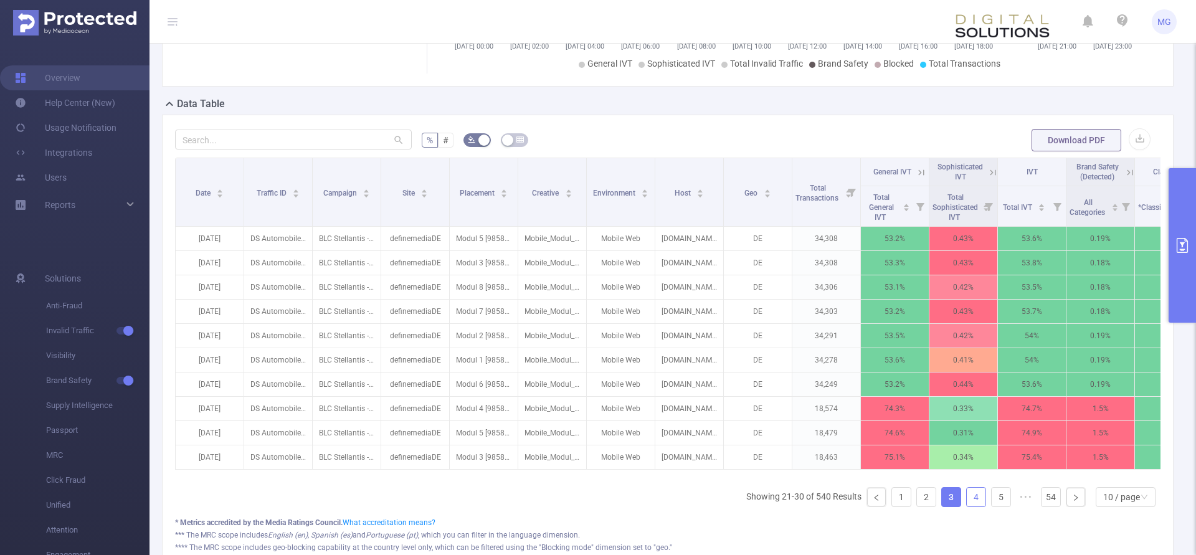
click at [979, 505] on link "4" at bounding box center [976, 497] width 19 height 19
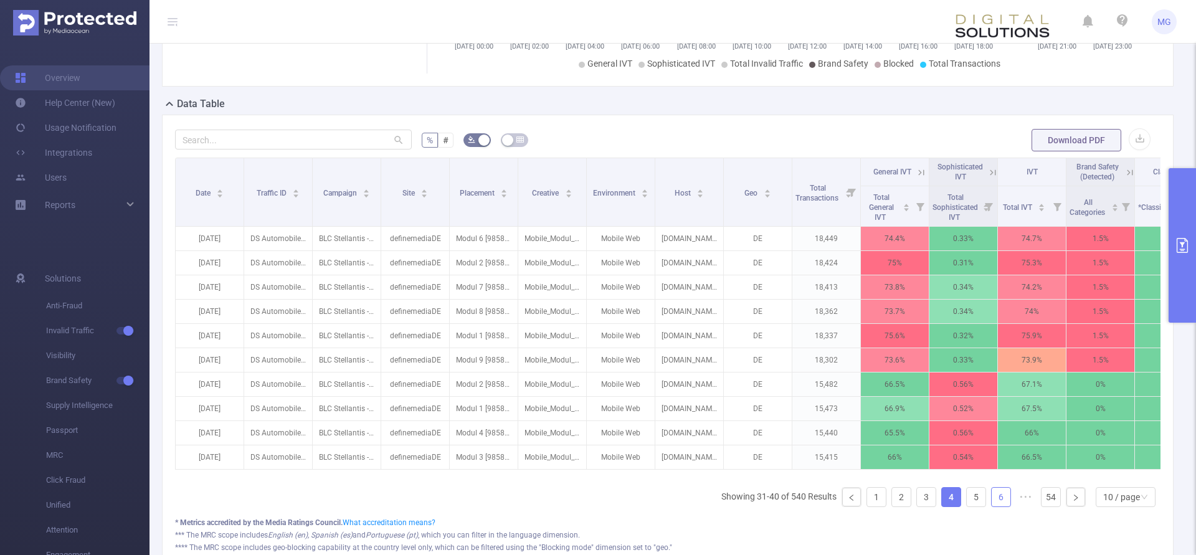
click at [998, 506] on link "6" at bounding box center [1001, 497] width 19 height 19
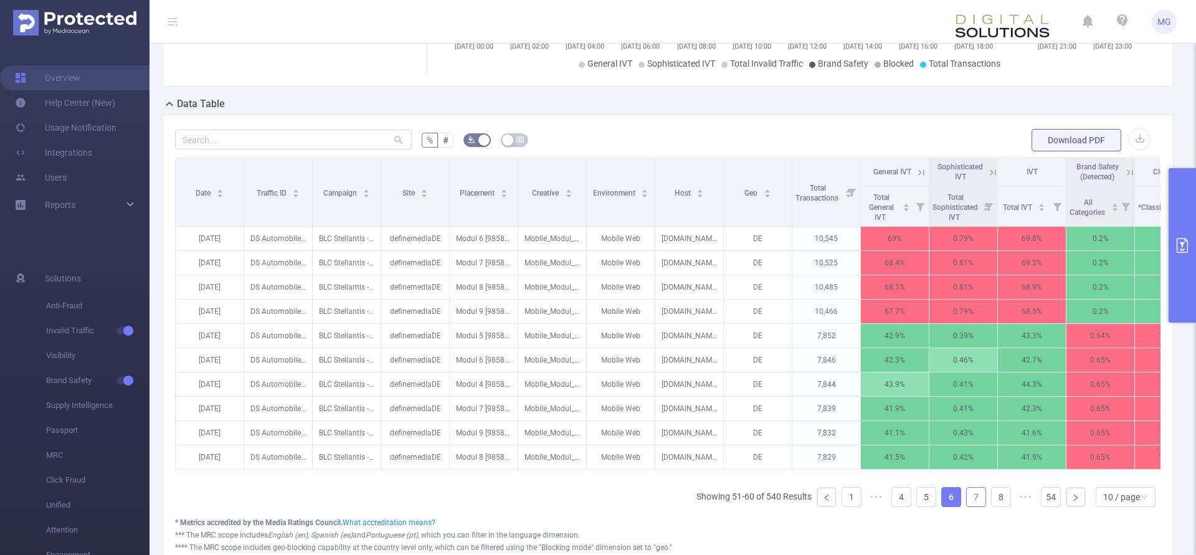
click at [981, 506] on link "7" at bounding box center [976, 497] width 19 height 19
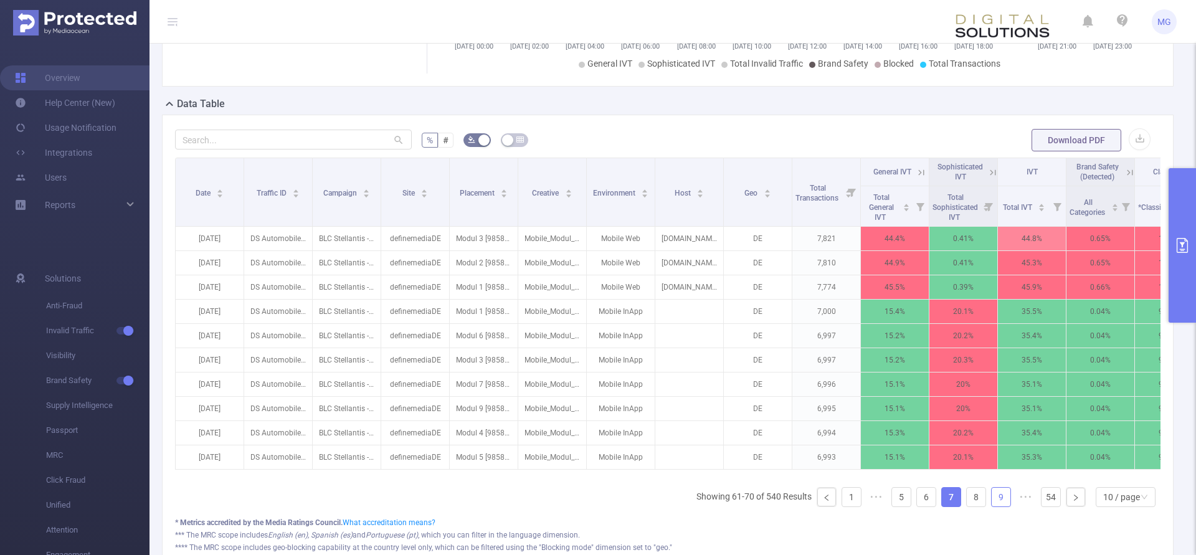
click at [995, 506] on link "9" at bounding box center [1001, 497] width 19 height 19
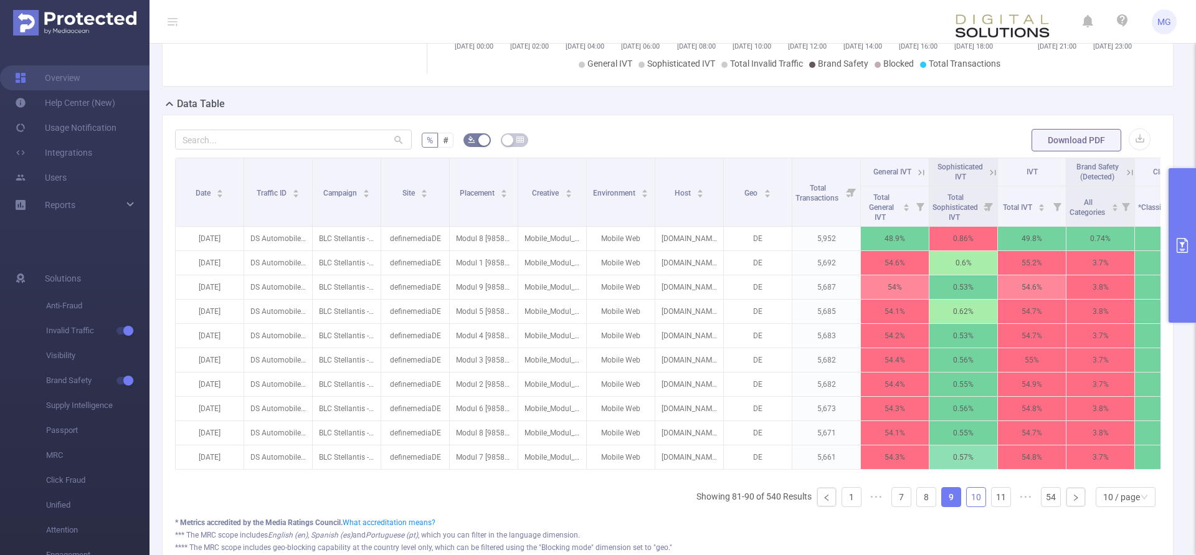
click at [983, 506] on link "10" at bounding box center [976, 497] width 19 height 19
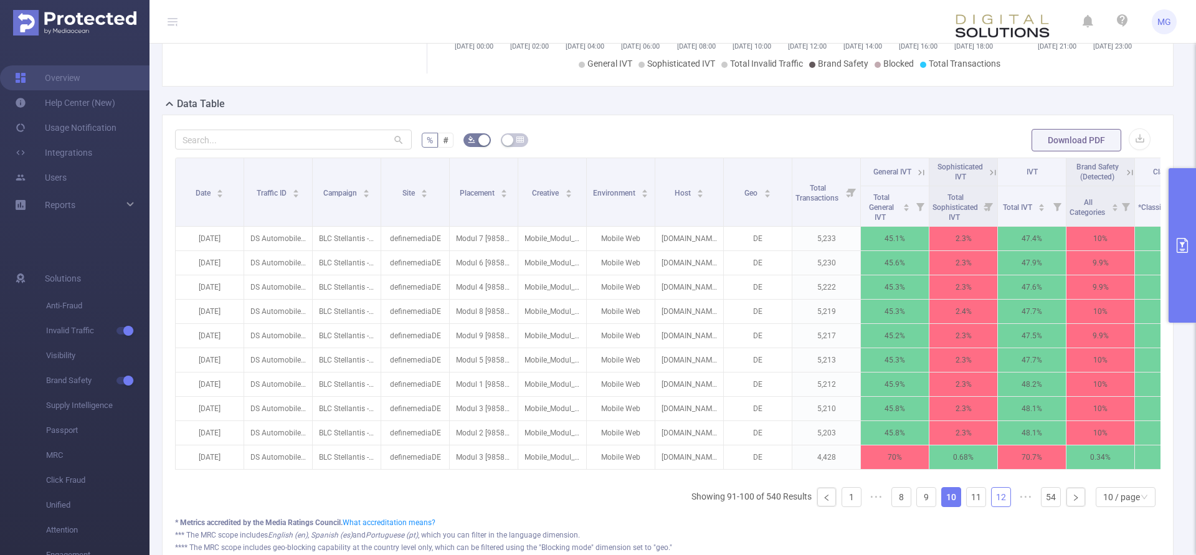
click at [1000, 506] on link "12" at bounding box center [1001, 497] width 19 height 19
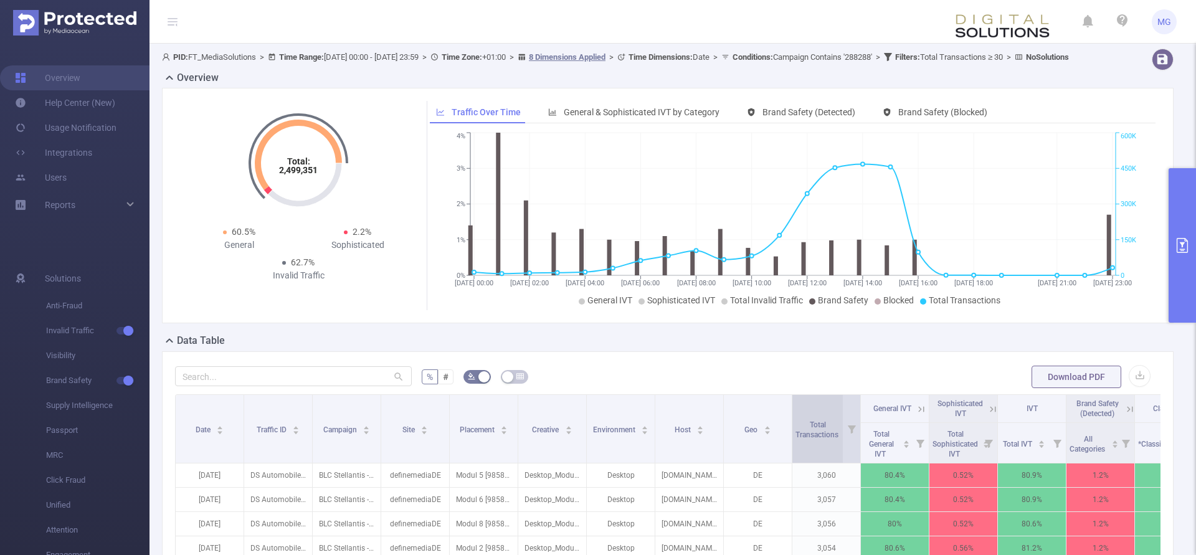
scroll to position [254, 0]
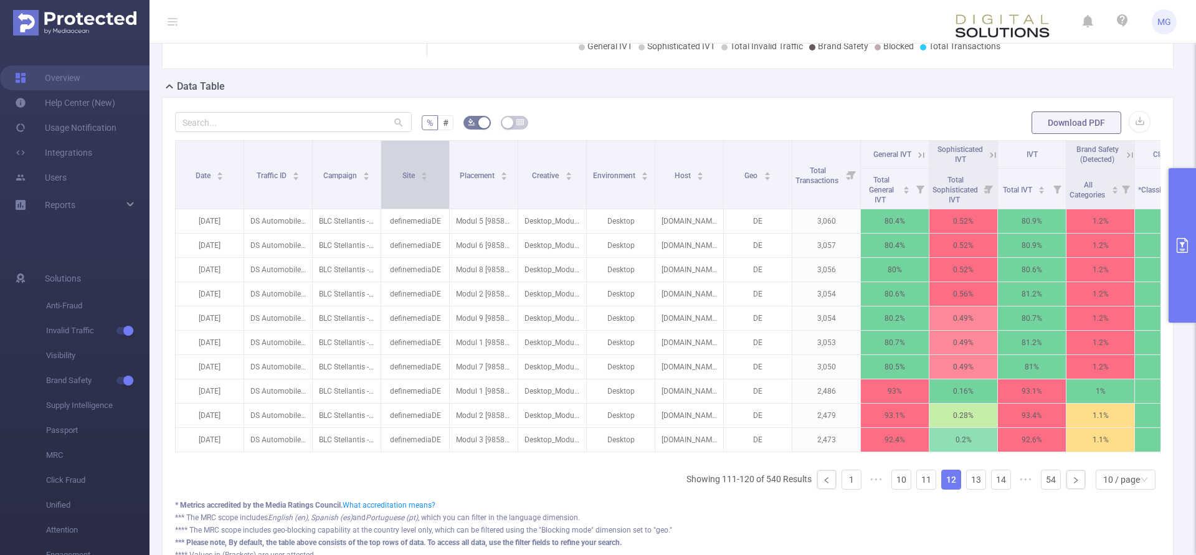
click at [428, 177] on icon "icon: caret-up" at bounding box center [424, 173] width 7 height 7
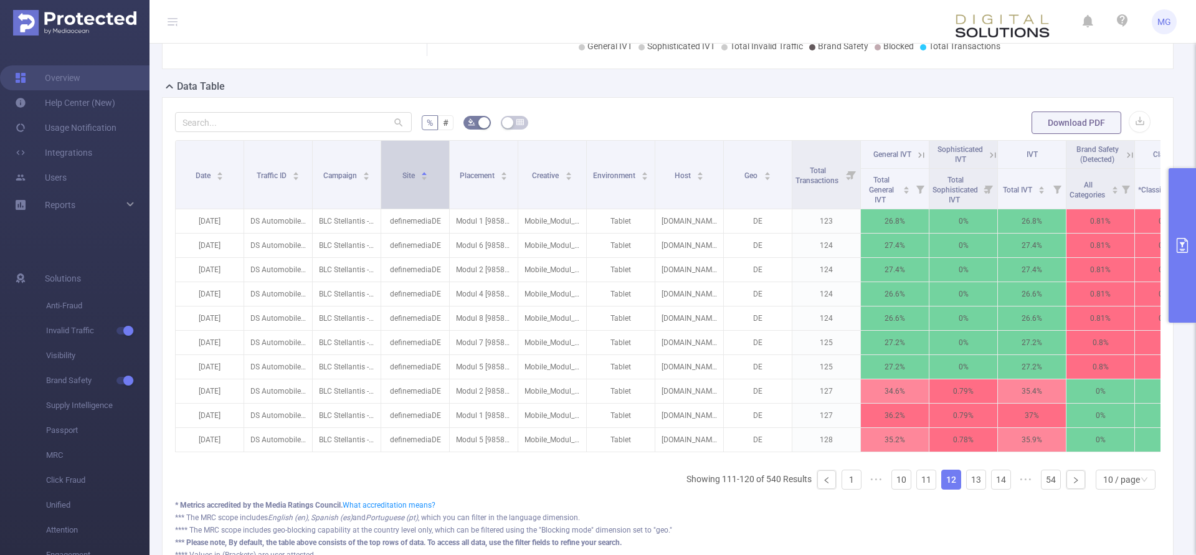
click at [424, 176] on icon "icon: caret-up" at bounding box center [424, 174] width 5 height 3
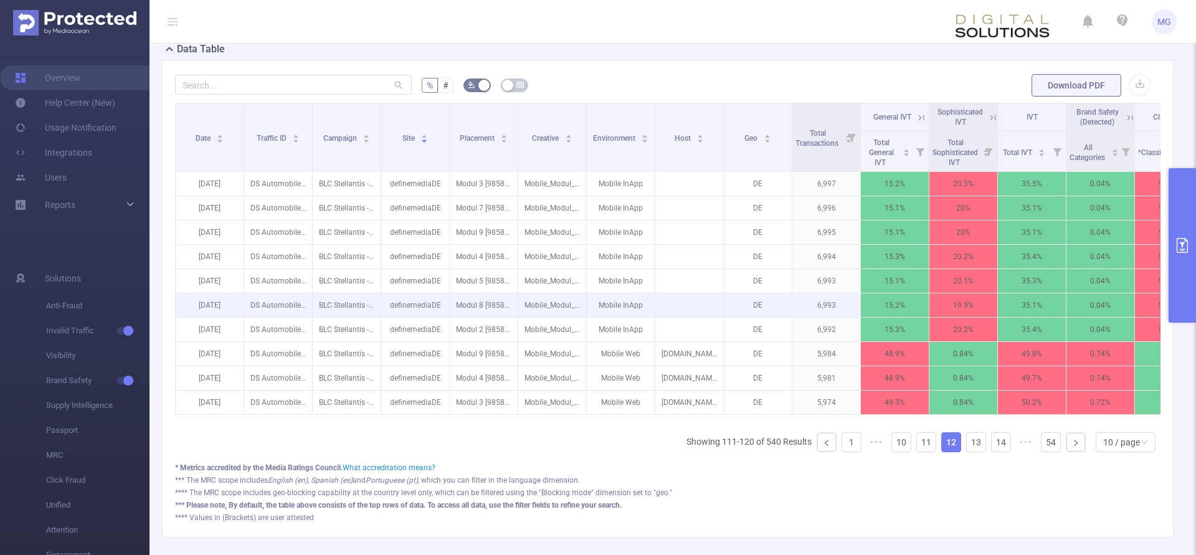
scroll to position [318, 0]
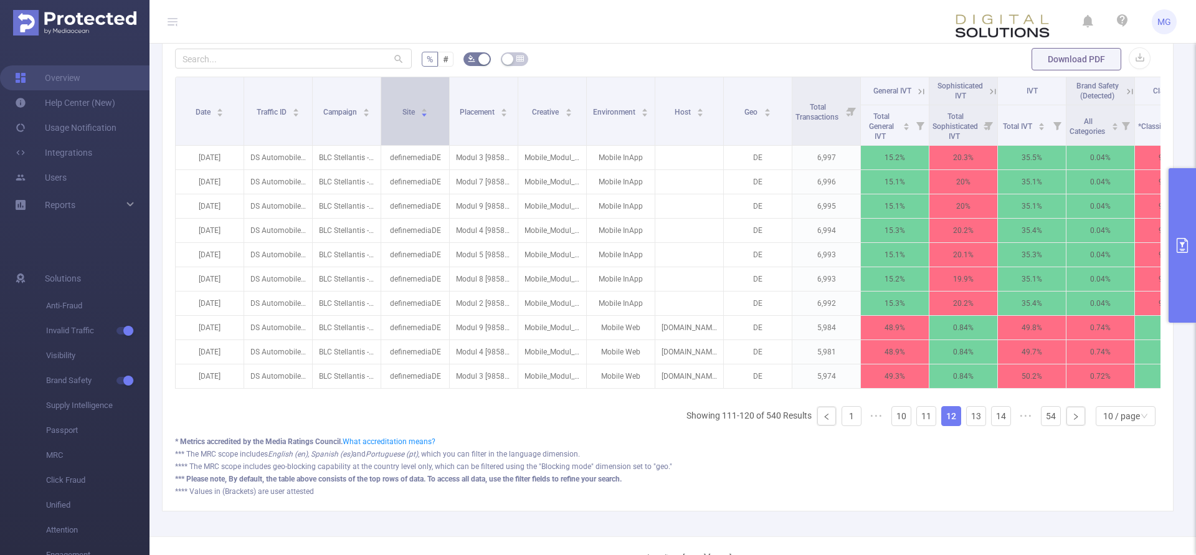
click at [426, 112] on icon "icon: caret-up" at bounding box center [424, 110] width 5 height 3
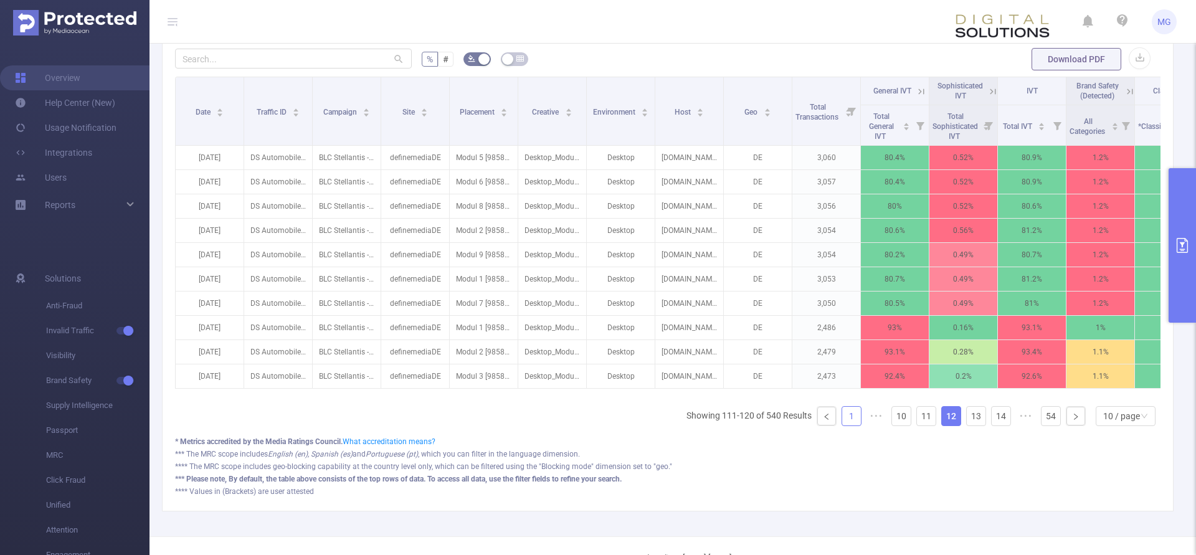
click at [846, 425] on link "1" at bounding box center [851, 416] width 19 height 19
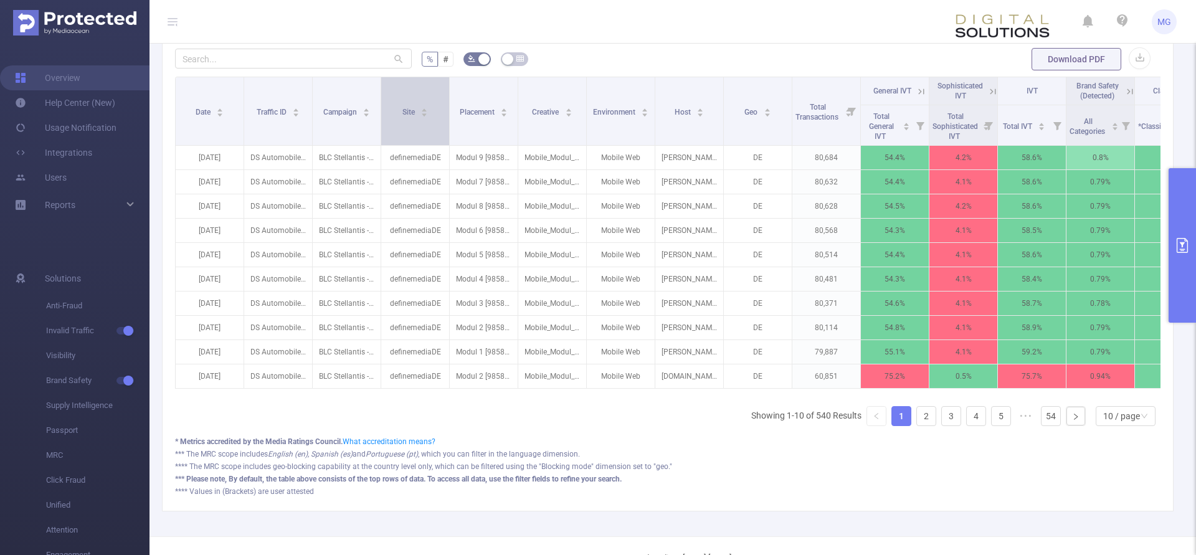
click at [425, 118] on icon "icon: caret-down" at bounding box center [424, 114] width 7 height 7
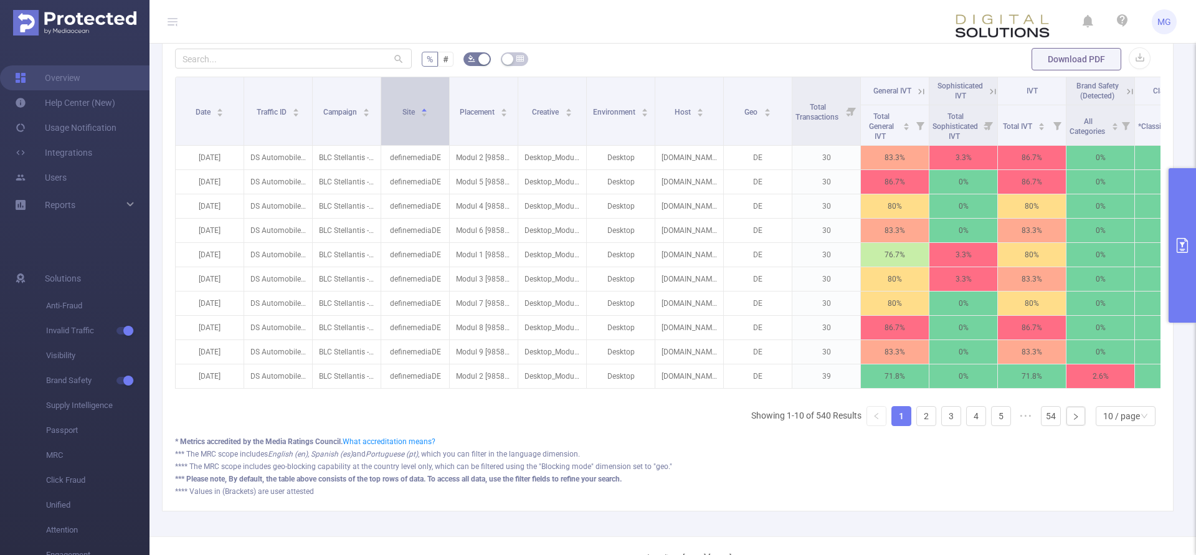
click at [425, 116] on icon "icon: caret-down" at bounding box center [424, 114] width 5 height 3
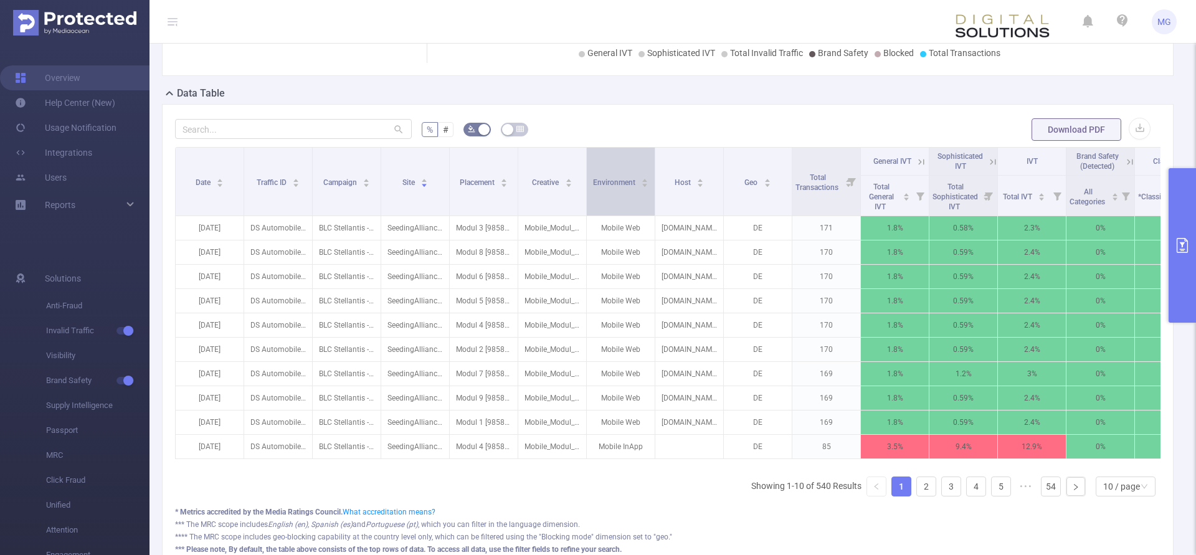
scroll to position [364, 0]
